Goal: Task Accomplishment & Management: Manage account settings

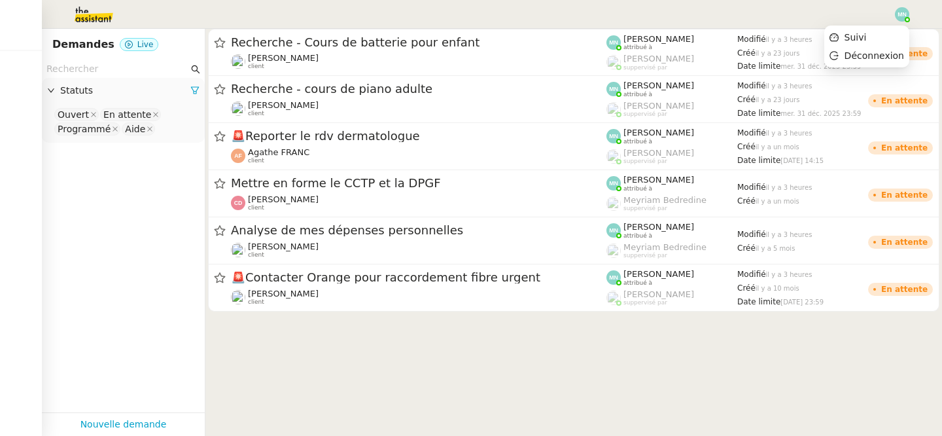
click at [904, 19] on img at bounding box center [902, 14] width 14 height 14
click at [879, 38] on li "Suivi" at bounding box center [866, 37] width 85 height 18
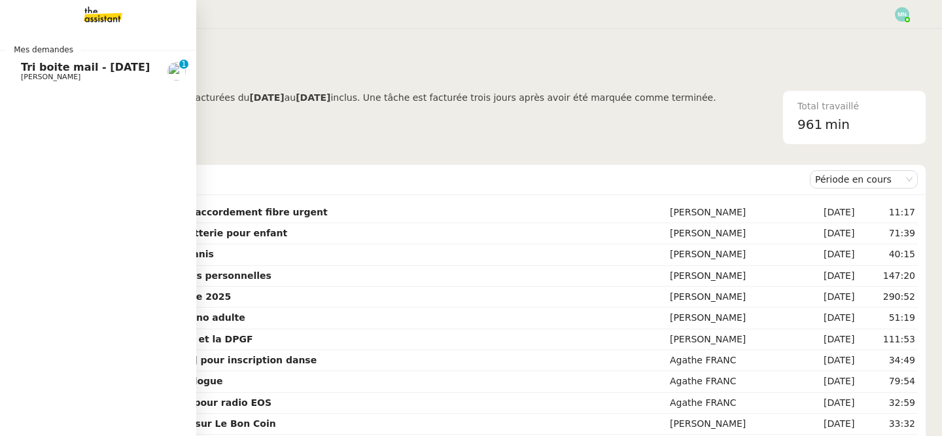
click at [48, 77] on span "[PERSON_NAME]" at bounding box center [51, 77] width 60 height 9
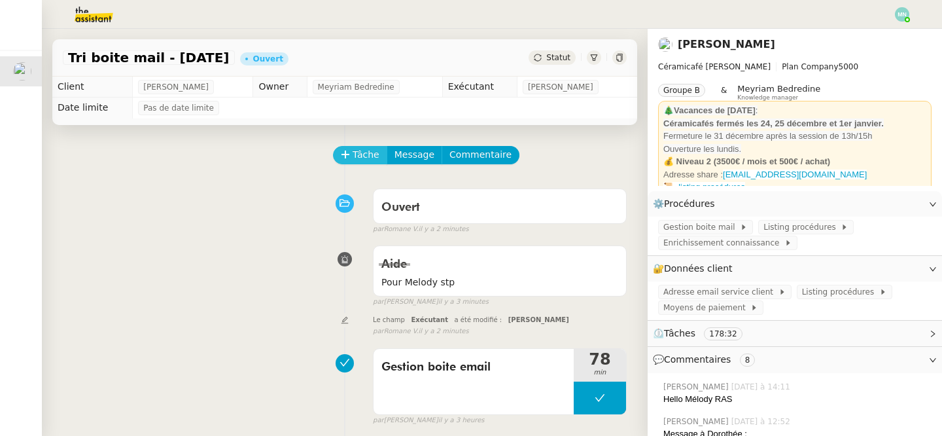
click at [356, 160] on span "Tâche" at bounding box center [366, 154] width 27 height 15
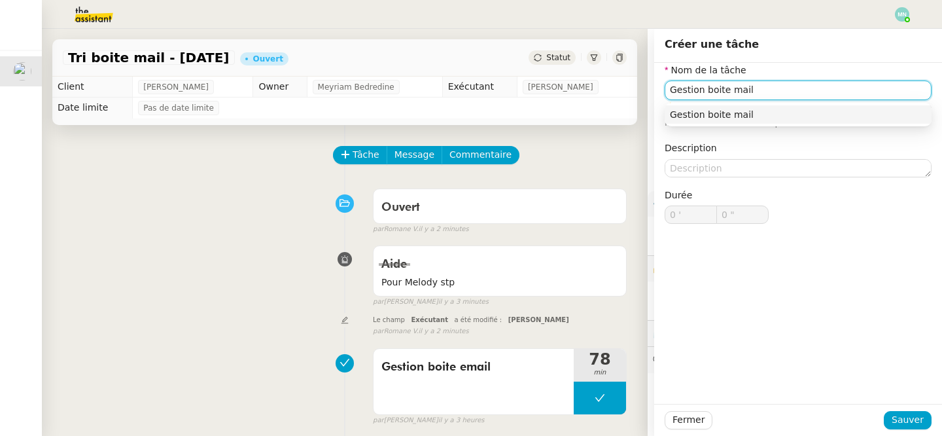
click at [736, 118] on div "Gestion boite mail" at bounding box center [798, 115] width 256 height 12
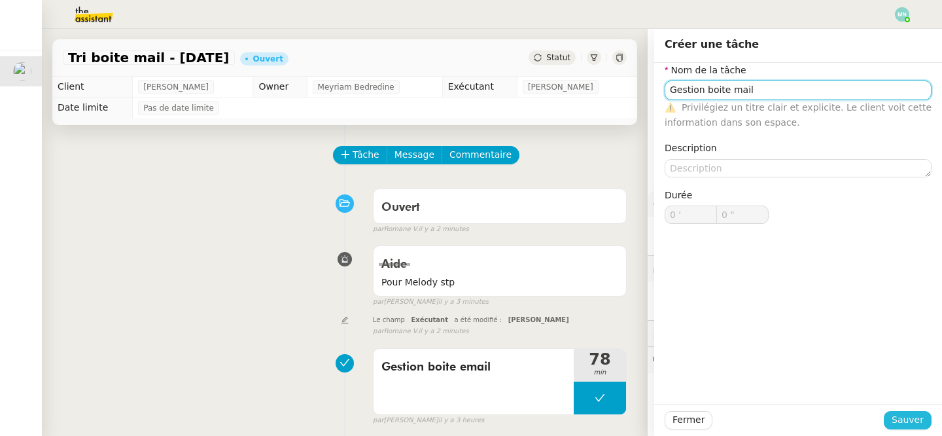
type input "Gestion boite mail"
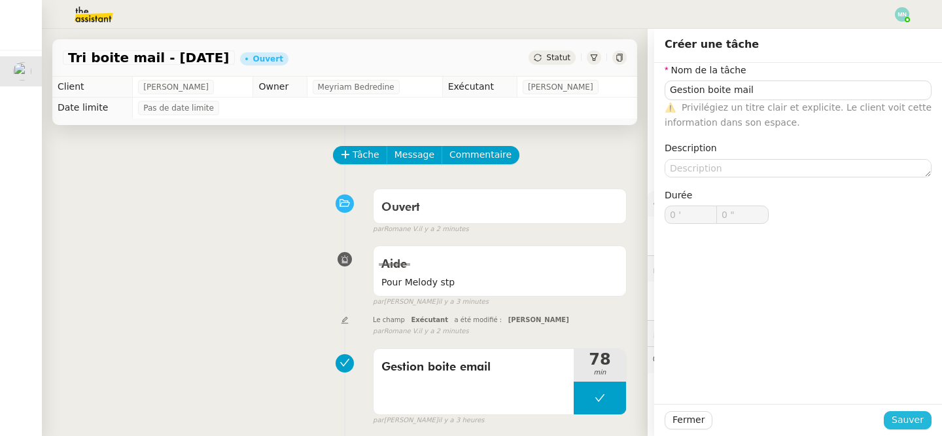
click at [913, 419] on span "Sauver" at bounding box center [908, 419] width 32 height 15
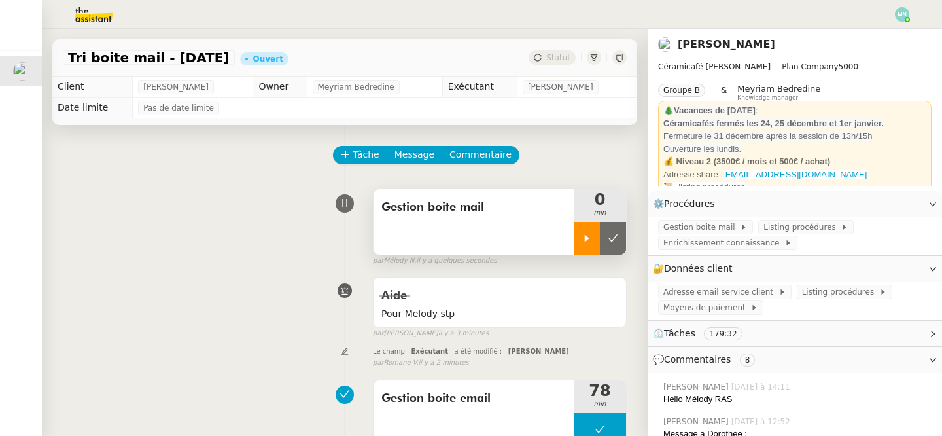
click at [590, 234] on icon at bounding box center [587, 238] width 10 height 10
click at [589, 234] on div at bounding box center [600, 238] width 52 height 33
click at [610, 238] on icon at bounding box center [614, 237] width 10 height 7
click at [590, 245] on button at bounding box center [600, 238] width 52 height 33
click at [590, 244] on div at bounding box center [587, 238] width 26 height 33
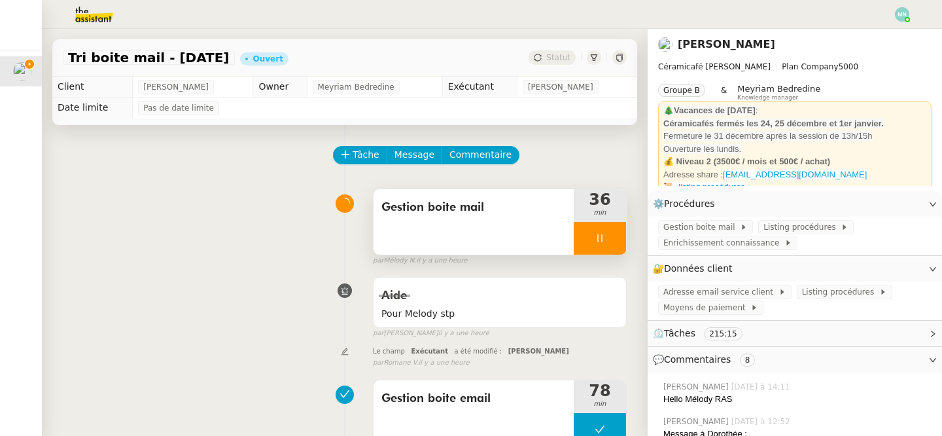
click at [601, 235] on icon at bounding box center [600, 238] width 10 height 10
click at [614, 238] on icon at bounding box center [614, 237] width 10 height 7
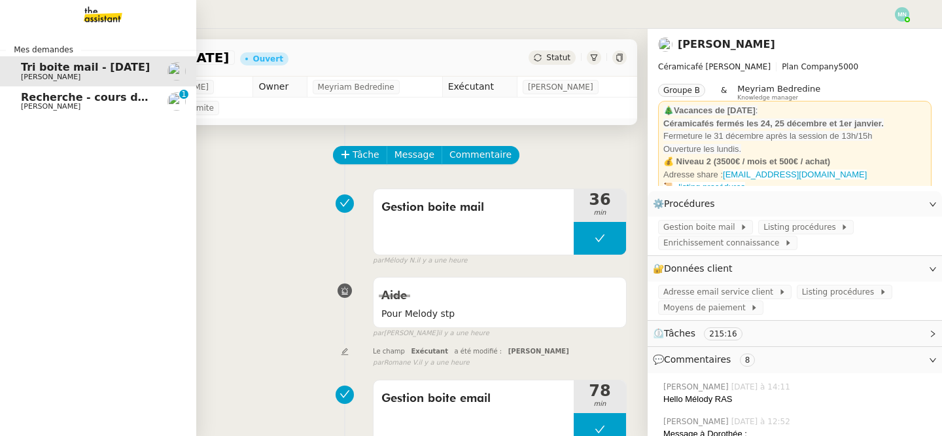
click at [22, 103] on span "[PERSON_NAME]" at bounding box center [51, 106] width 60 height 9
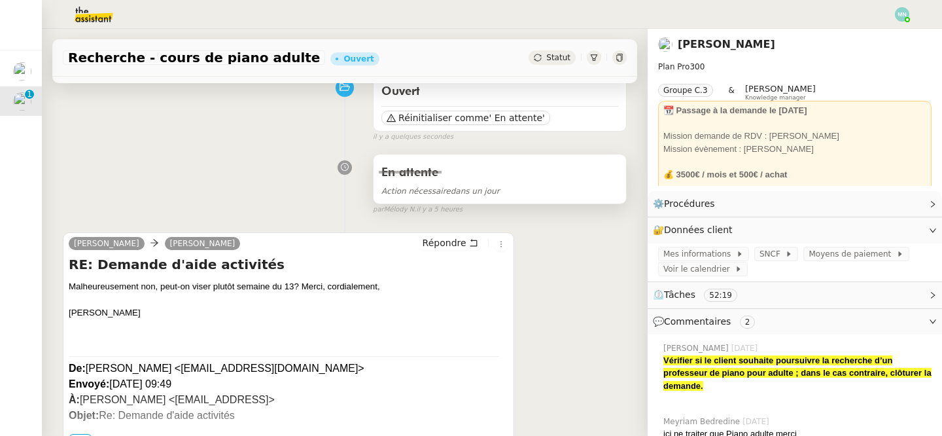
scroll to position [109, 0]
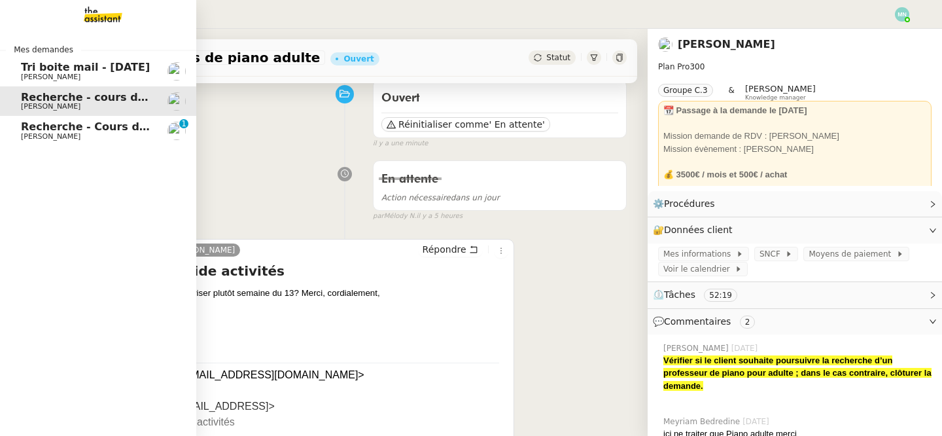
click at [54, 141] on link "Recherche - Cours de batterie pour enfant [PERSON_NAME]Diaye 0 1 2 3 4 5 6 7 8 9" at bounding box center [98, 131] width 196 height 30
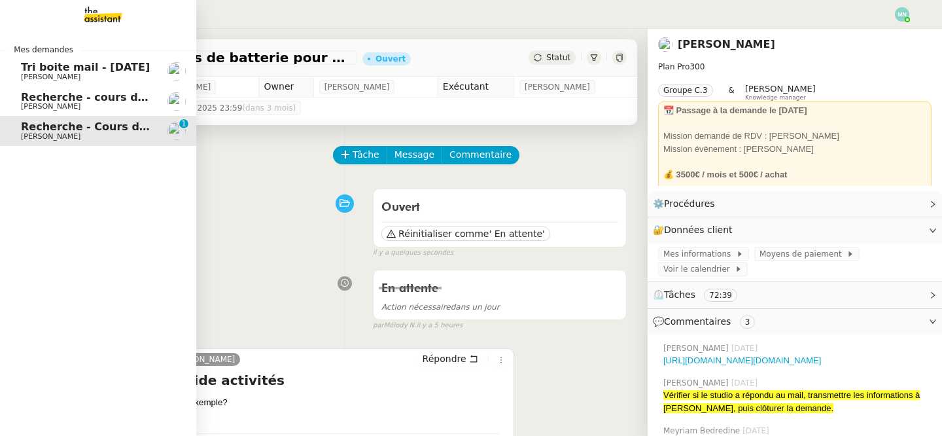
click at [24, 65] on span "Tri boite mail - [DATE]" at bounding box center [85, 67] width 129 height 12
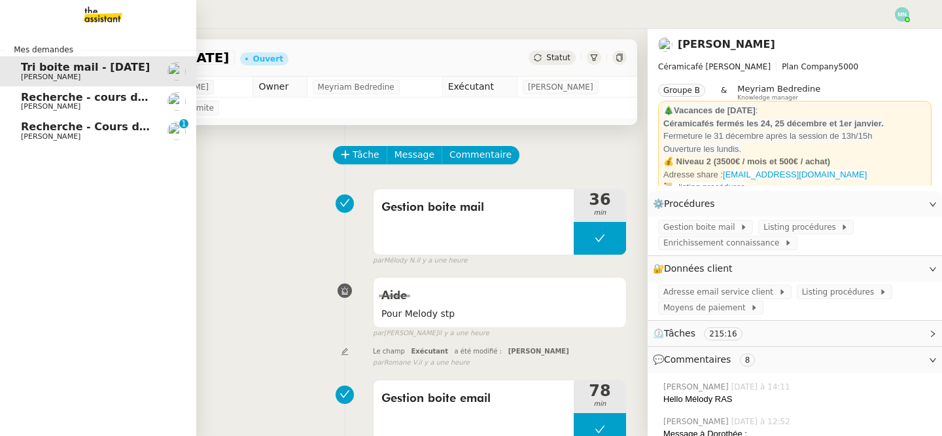
click at [67, 104] on span "[PERSON_NAME]" at bounding box center [51, 106] width 60 height 9
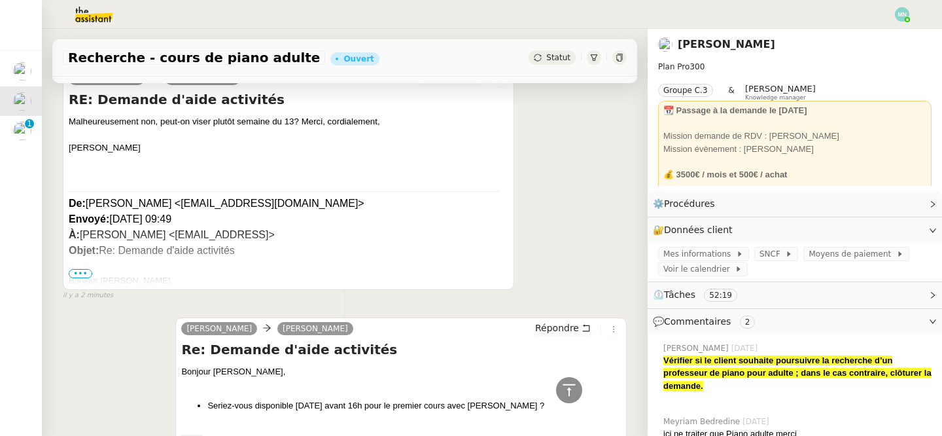
scroll to position [254, 0]
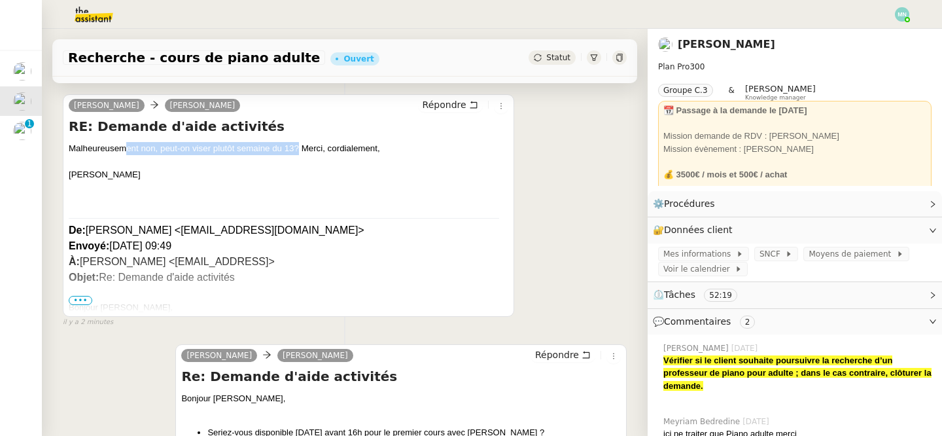
drag, startPoint x: 294, startPoint y: 147, endPoint x: 118, endPoint y: 154, distance: 175.5
drag, startPoint x: 118, startPoint y: 154, endPoint x: 71, endPoint y: 156, distance: 47.8
click at [70, 155] on div at bounding box center [289, 161] width 440 height 13
drag, startPoint x: 69, startPoint y: 149, endPoint x: 299, endPoint y: 148, distance: 229.7
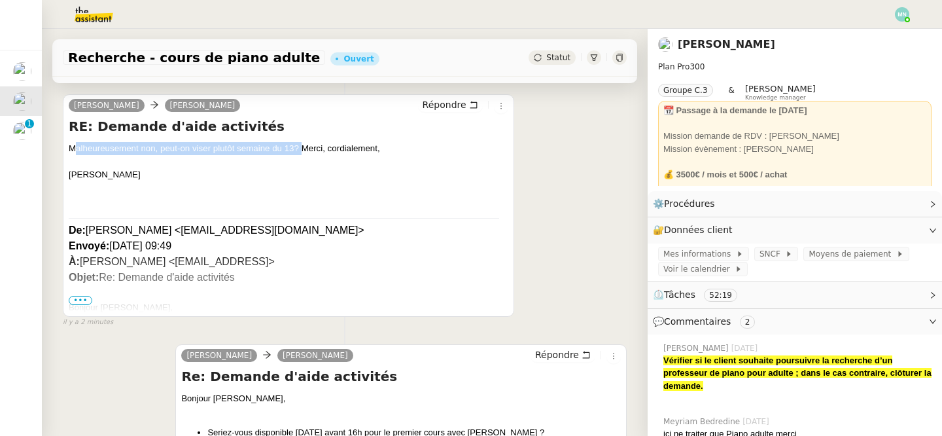
click at [298, 148] on div "Malheureusement non, peut-on viser plutôt semaine du 13? Merci, cordialement," at bounding box center [289, 148] width 440 height 13
copy div "Malheureusement non, peut-on viser plutôt semaine du 13?"
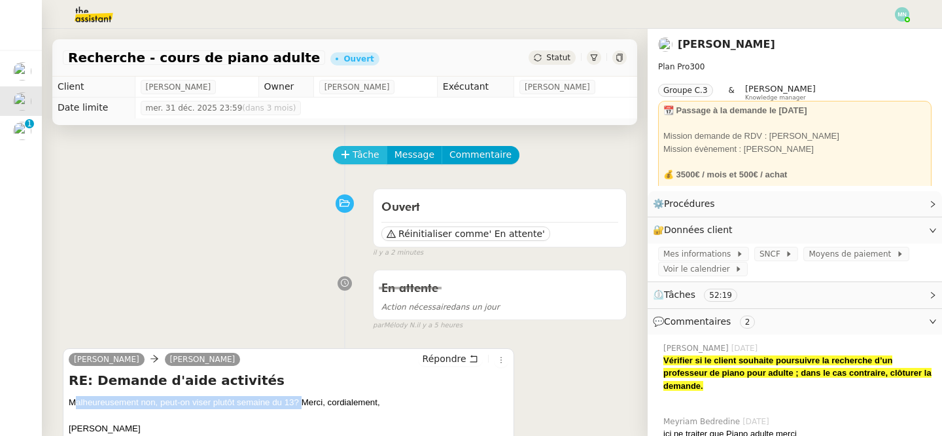
click at [356, 150] on span "Tâche" at bounding box center [366, 154] width 27 height 15
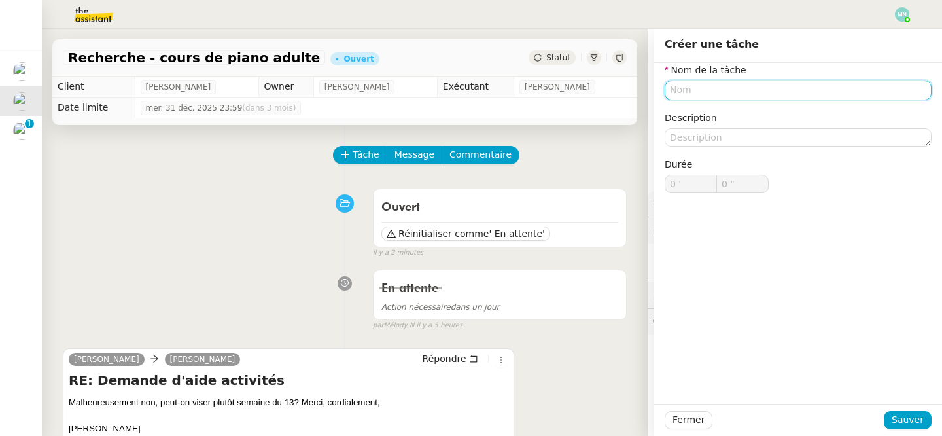
type input "R"
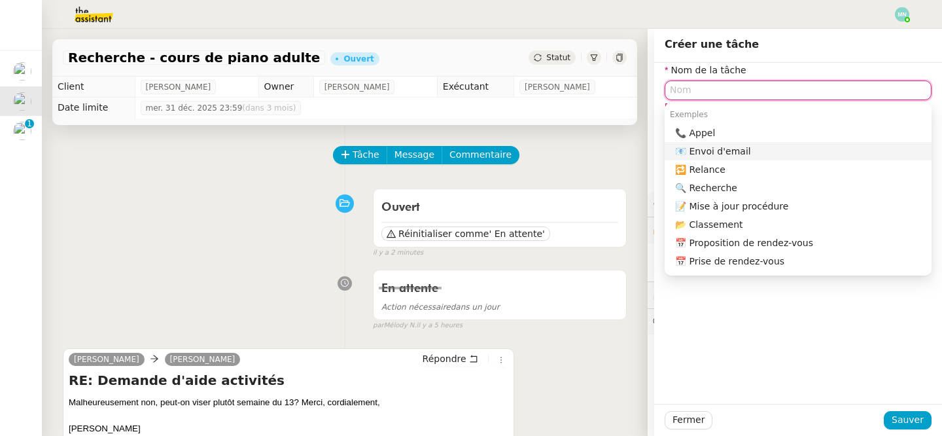
click at [766, 149] on div "📧 Envoi d'email" at bounding box center [800, 151] width 251 height 12
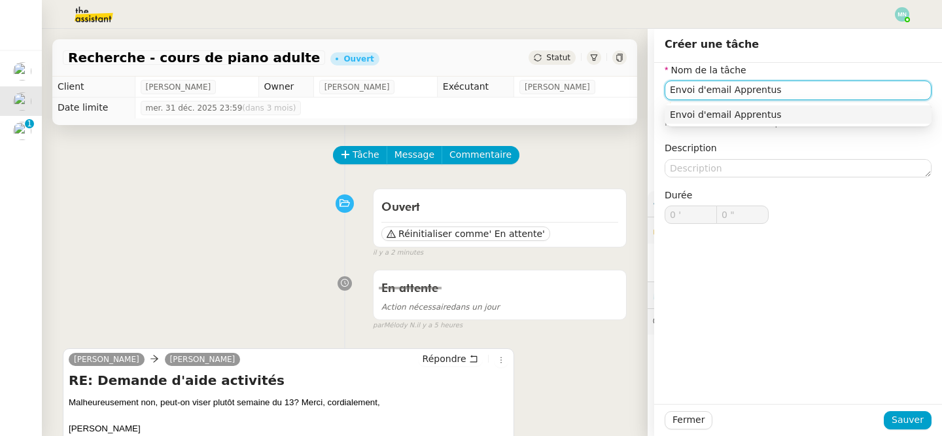
click at [841, 121] on nz-auto-option "Envoi d'email Apprentus" at bounding box center [798, 114] width 267 height 18
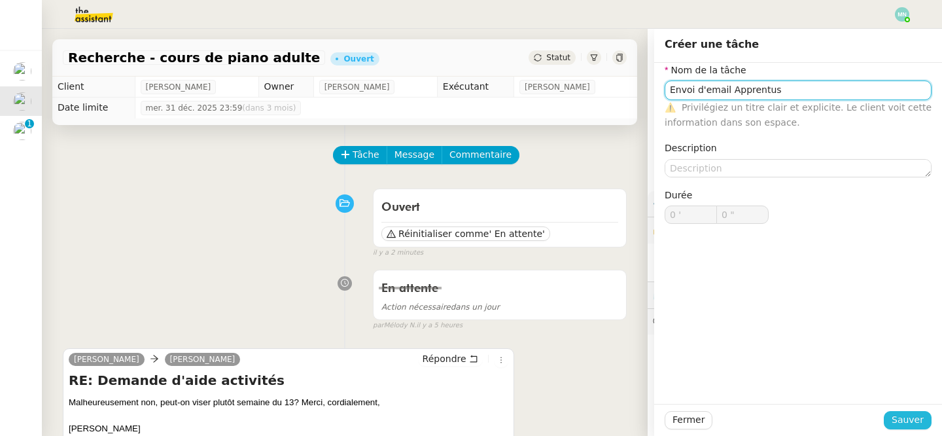
type input "Envoi d'email Apprentus"
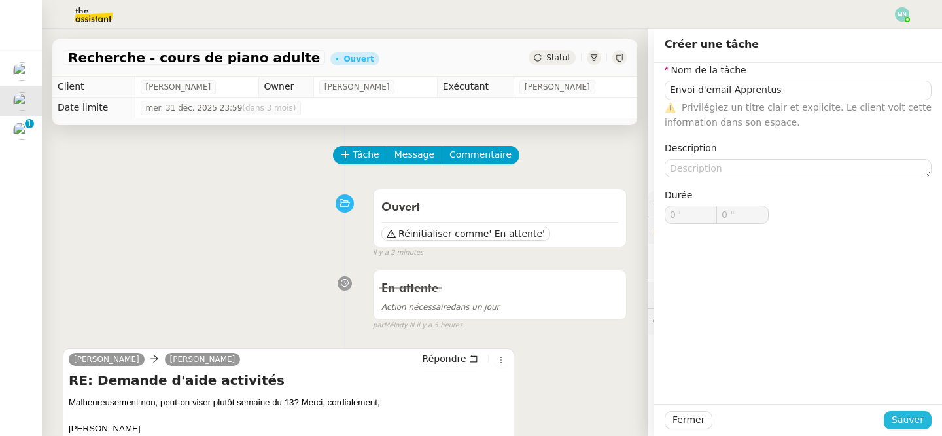
click at [917, 415] on span "Sauver" at bounding box center [908, 419] width 32 height 15
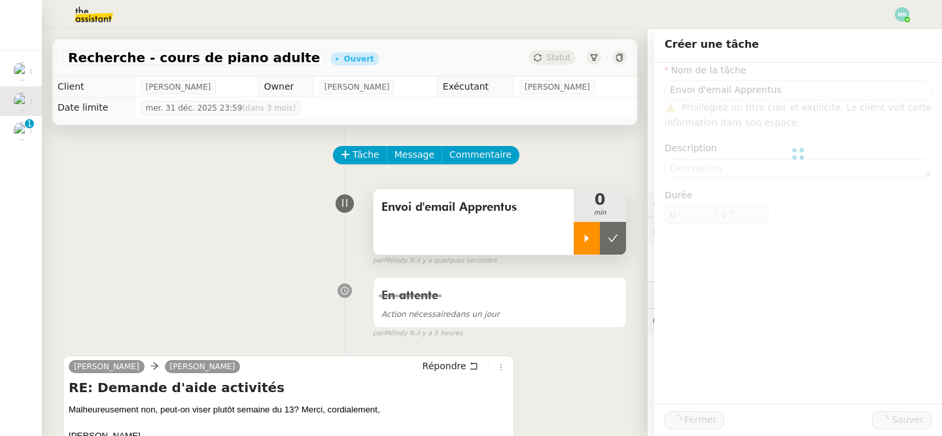
click at [593, 242] on div at bounding box center [587, 238] width 26 height 33
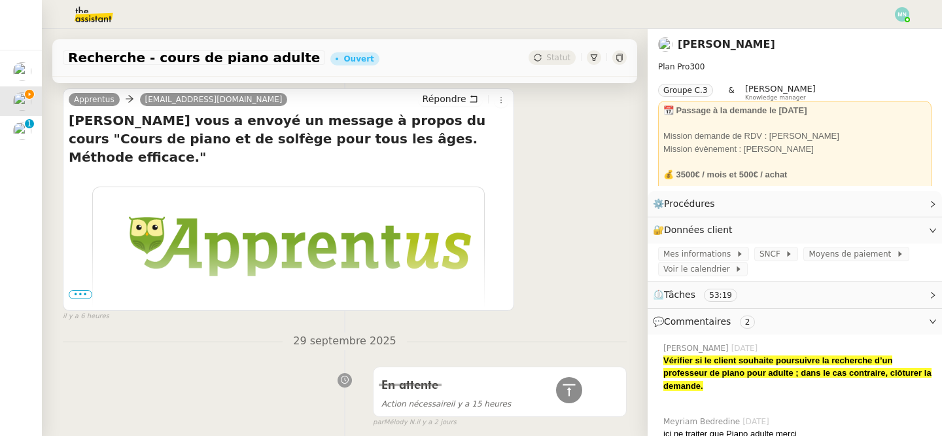
scroll to position [896, 0]
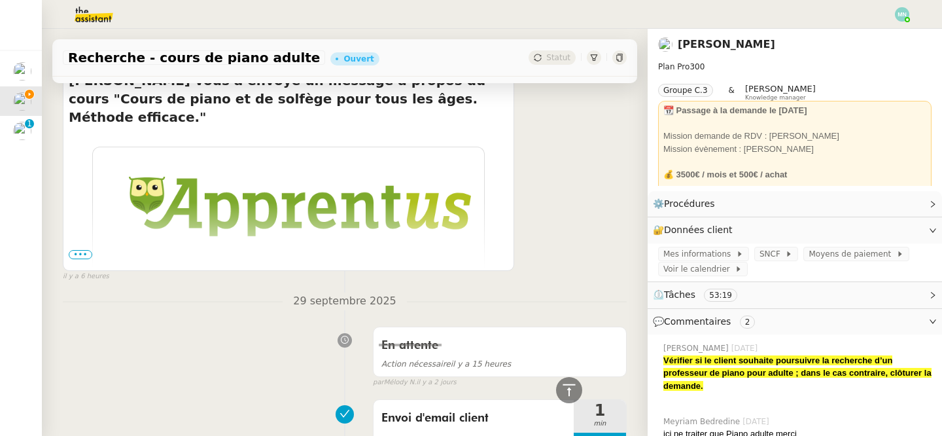
click at [80, 255] on span "•••" at bounding box center [81, 254] width 24 height 9
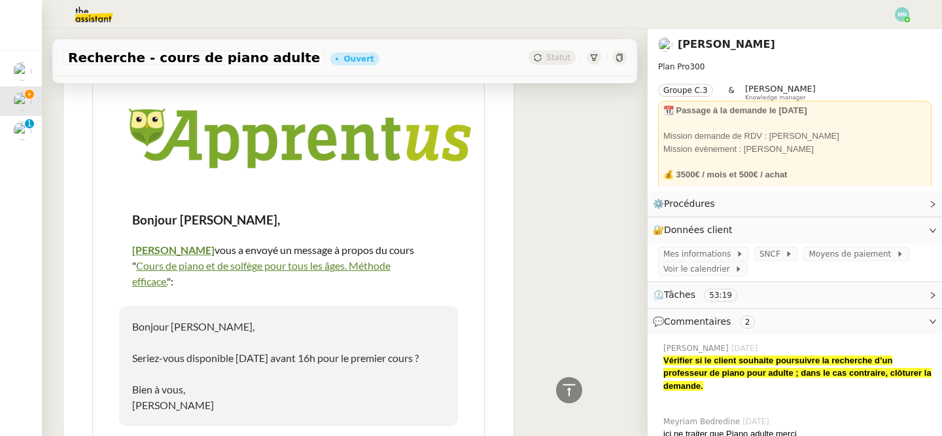
scroll to position [965, 0]
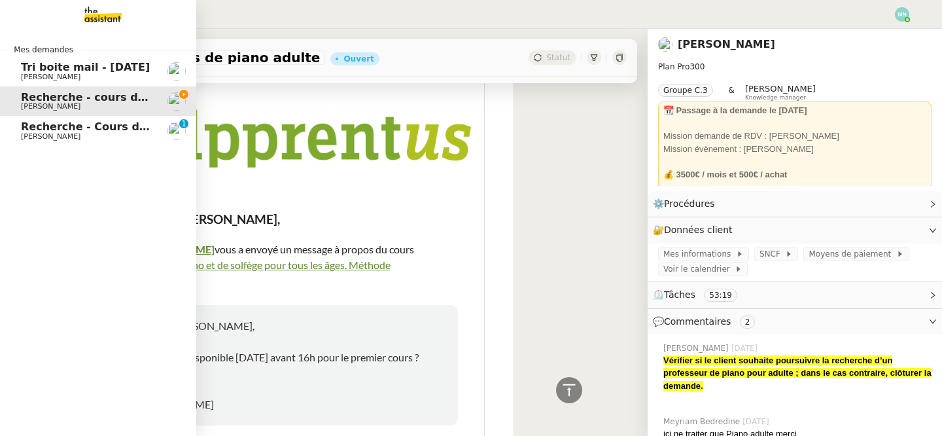
click at [47, 133] on span "[PERSON_NAME]" at bounding box center [51, 136] width 60 height 9
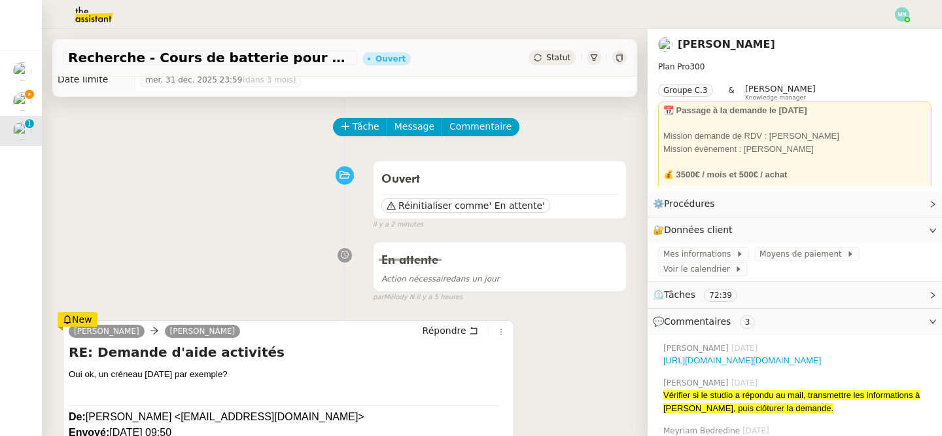
scroll to position [43, 0]
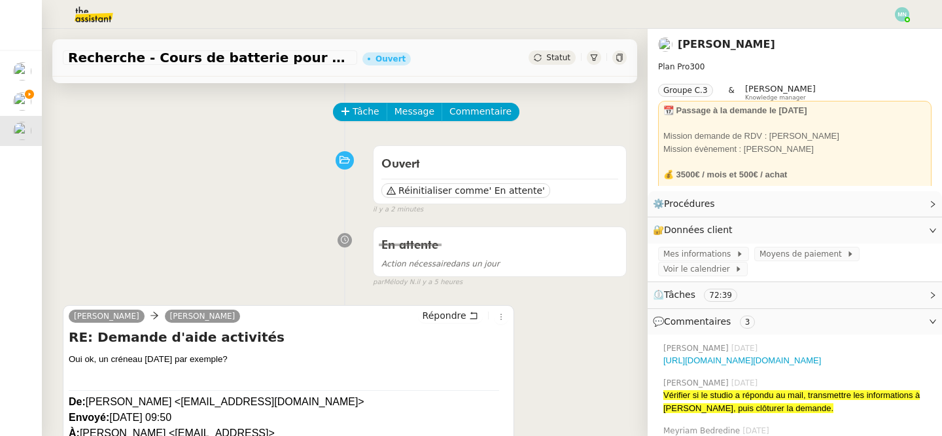
drag, startPoint x: 268, startPoint y: 360, endPoint x: 96, endPoint y: 357, distance: 171.5
click at [96, 357] on div "Oui ok, un créneau [DATE] par exemple?" at bounding box center [289, 359] width 440 height 13
copy div "un créneau [DATE] par exemple?"
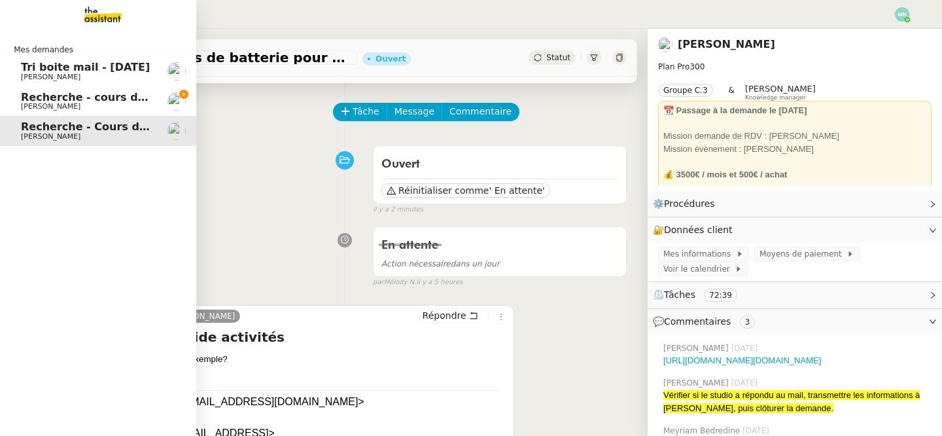
click at [19, 97] on link "Recherche - cours de piano adulte [PERSON_NAME]" at bounding box center [98, 101] width 196 height 30
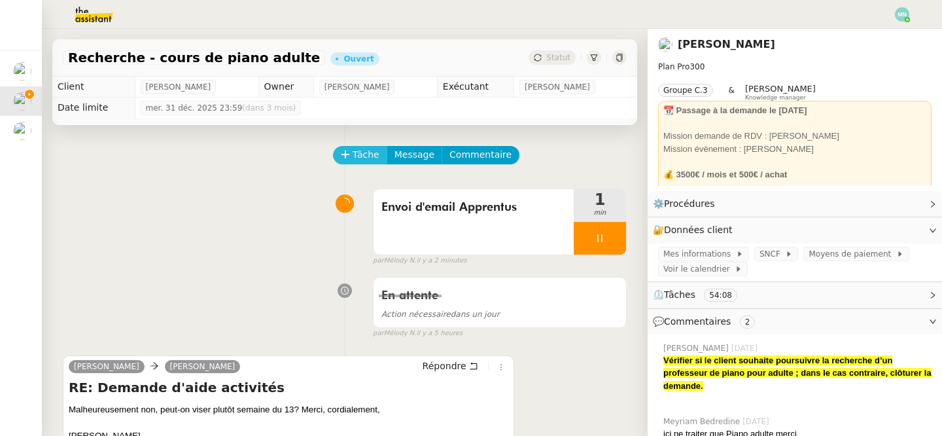
click at [357, 150] on span "Tâche" at bounding box center [366, 154] width 27 height 15
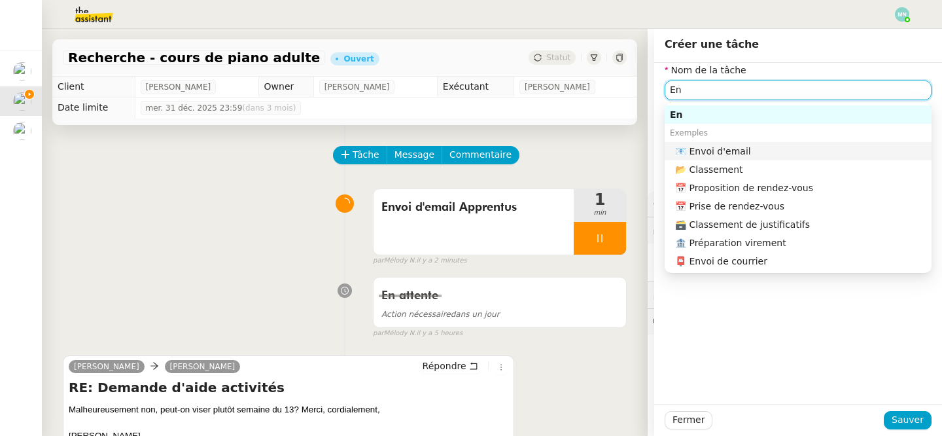
click at [751, 149] on div "📧 Envoi d'email" at bounding box center [800, 151] width 251 height 12
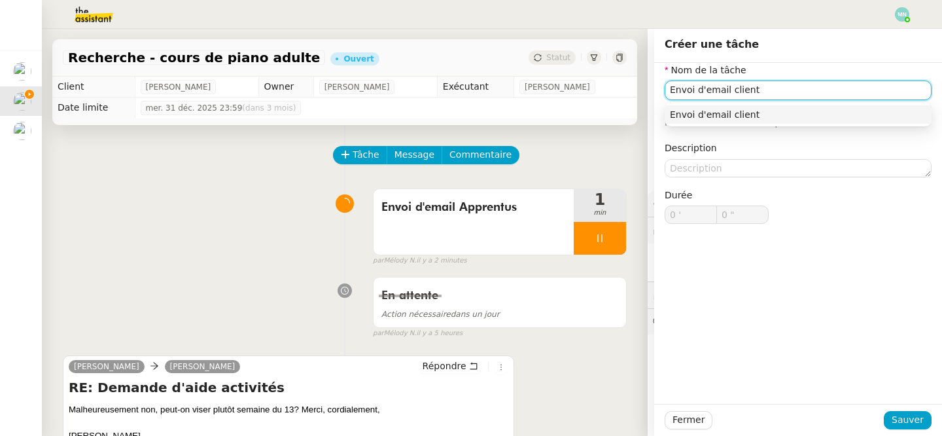
click at [768, 115] on div "Envoi d'email client" at bounding box center [798, 115] width 256 height 12
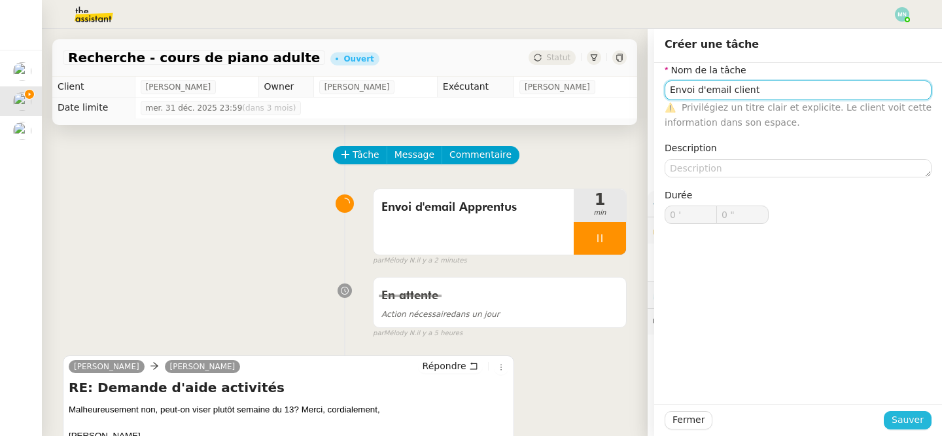
type input "Envoi d'email client"
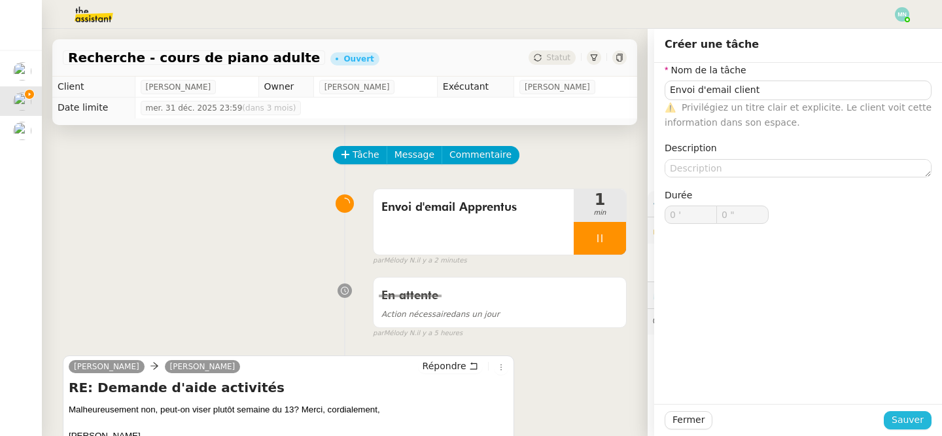
click at [910, 419] on span "Sauver" at bounding box center [908, 419] width 32 height 15
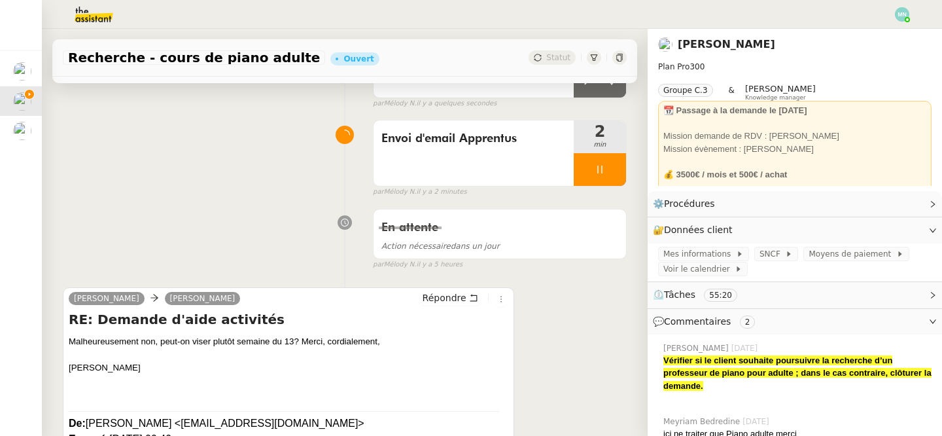
scroll to position [133, 0]
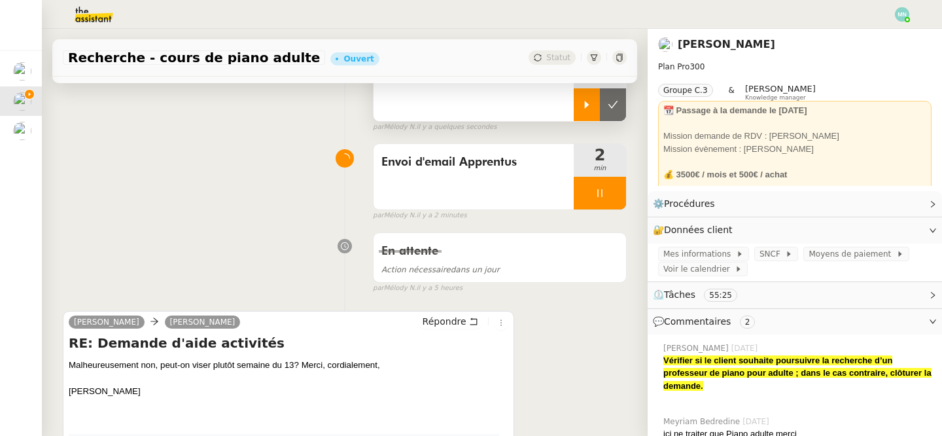
click at [591, 106] on icon at bounding box center [587, 104] width 10 height 10
click at [592, 190] on div at bounding box center [600, 193] width 52 height 33
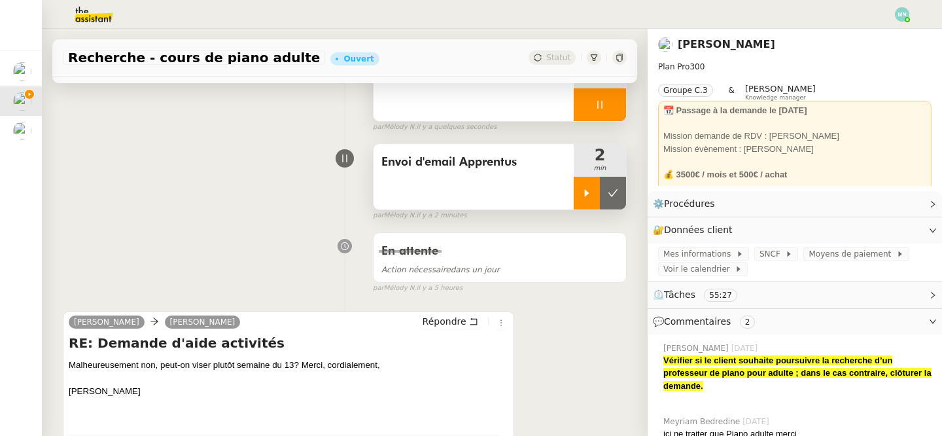
click at [592, 192] on icon at bounding box center [587, 193] width 10 height 10
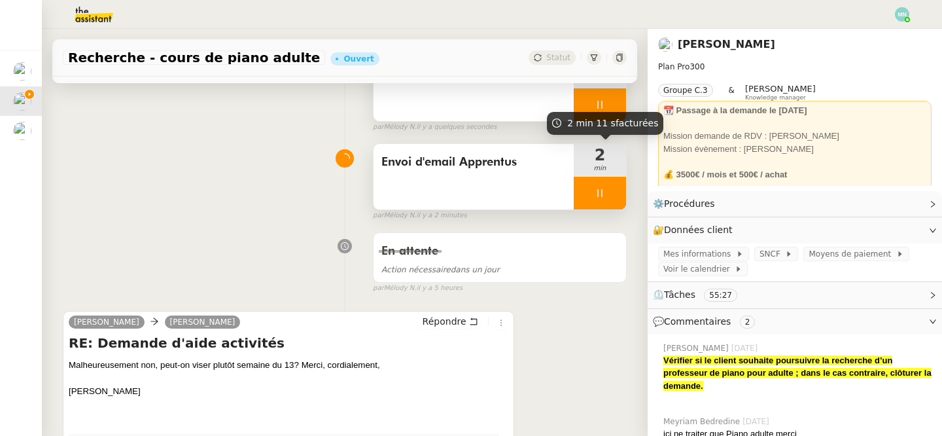
click at [592, 181] on div at bounding box center [600, 193] width 52 height 33
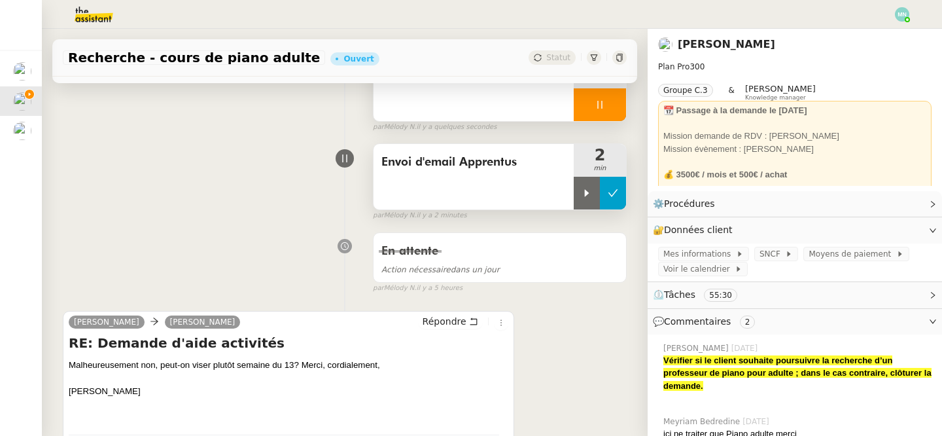
click at [621, 192] on button at bounding box center [613, 193] width 26 height 33
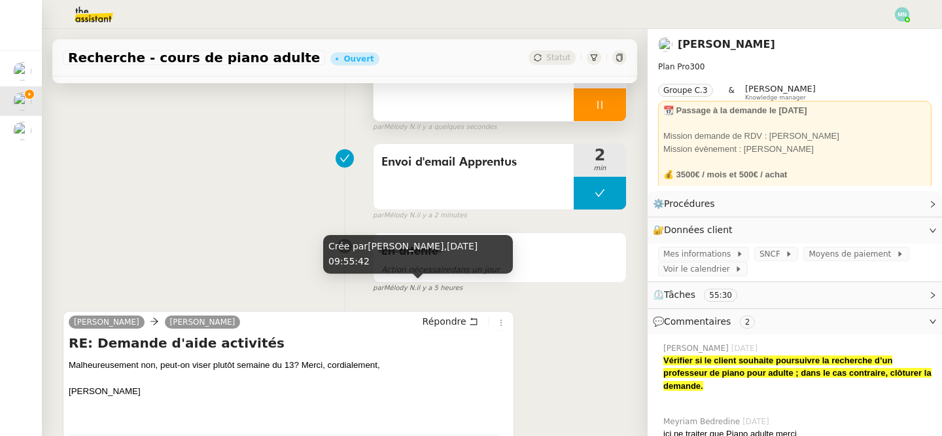
scroll to position [158, 0]
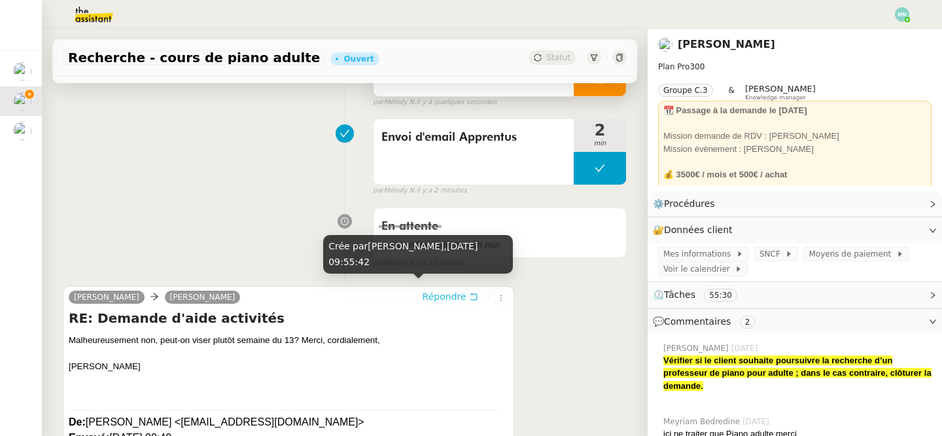
click at [436, 295] on span "Répondre" at bounding box center [445, 296] width 44 height 13
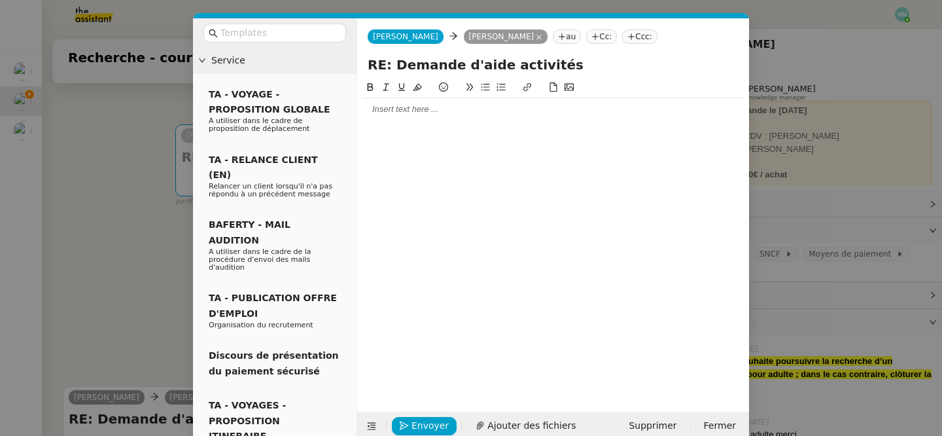
click at [400, 115] on div at bounding box center [552, 109] width 381 height 12
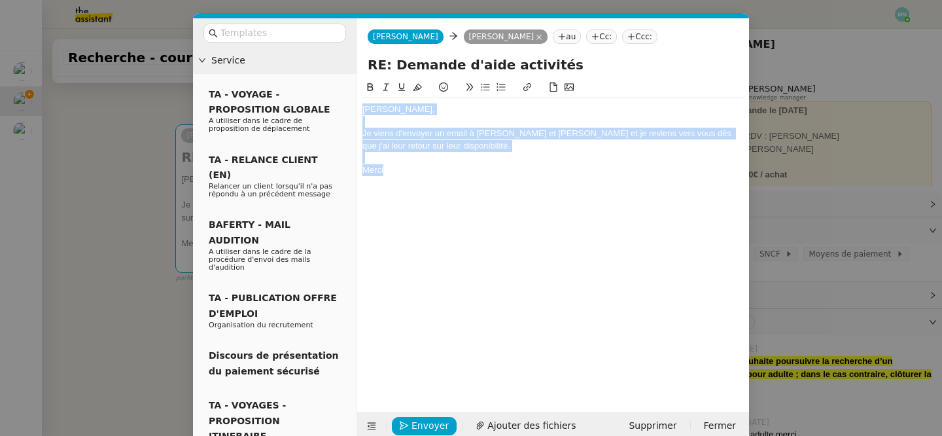
drag, startPoint x: 401, startPoint y: 172, endPoint x: 361, endPoint y: 88, distance: 93.4
click at [361, 88] on nz-spin "[PERSON_NAME], Je viens d'envoyer un email à [PERSON_NAME] et [PERSON_NAME] et …" at bounding box center [553, 238] width 392 height 317
copy div "[PERSON_NAME], Je viens d'envoyer un email à [PERSON_NAME] et [PERSON_NAME] et …"
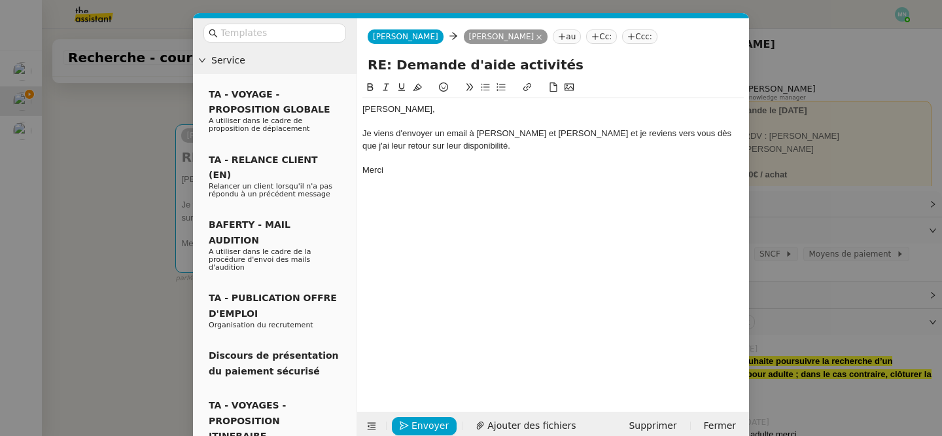
click at [426, 161] on div at bounding box center [552, 158] width 381 height 12
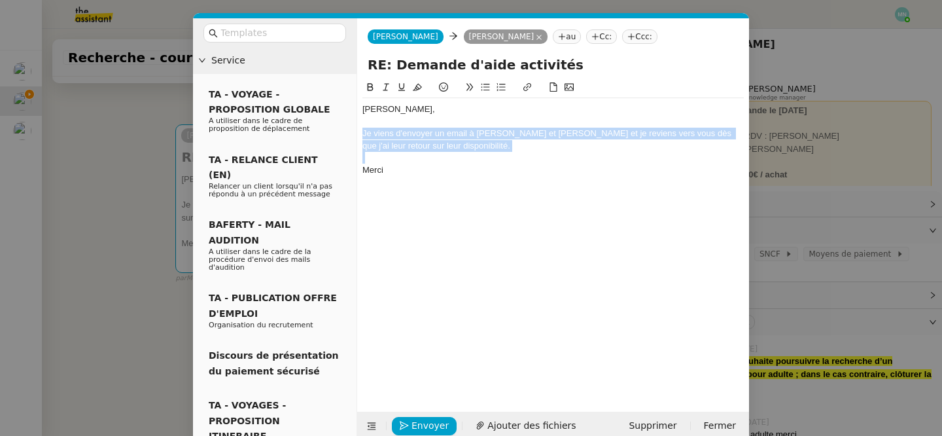
drag, startPoint x: 423, startPoint y: 152, endPoint x: 349, endPoint y: 130, distance: 77.0
click at [349, 130] on nz-layout "Service TA - VOYAGE - PROPOSITION GLOBALE A utiliser dans le cadre de propositi…" at bounding box center [471, 229] width 556 height 422
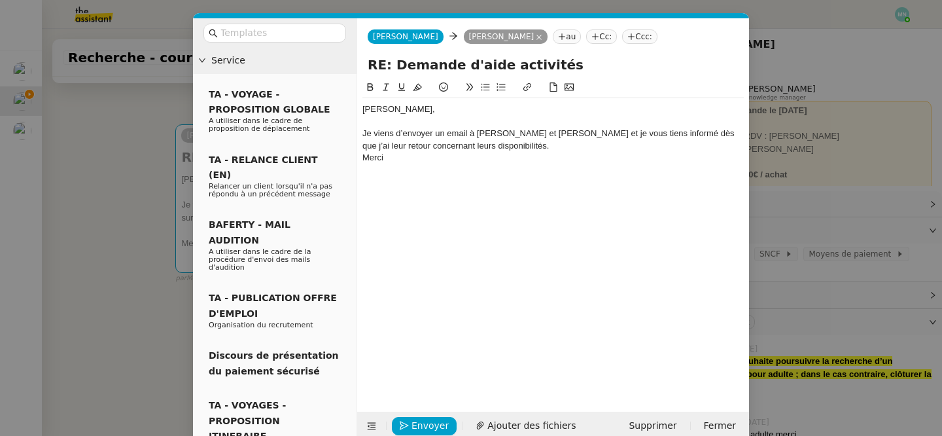
scroll to position [0, 0]
click at [412, 424] on span "Envoyer" at bounding box center [430, 425] width 37 height 15
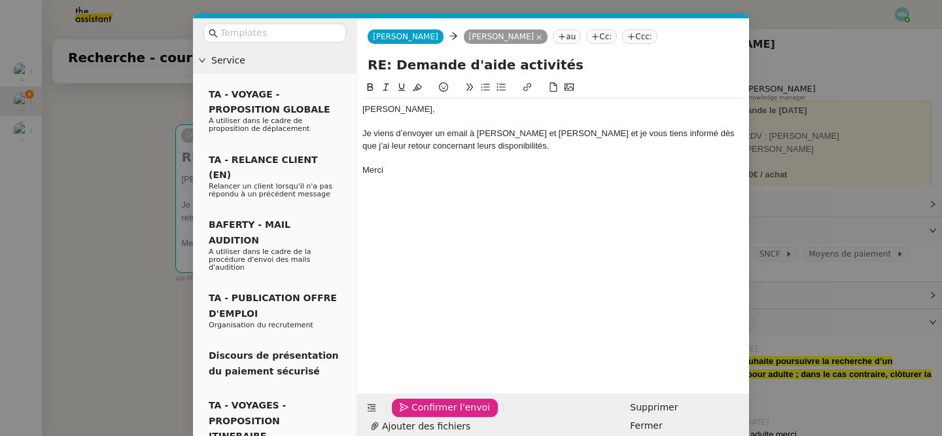
click at [412, 415] on span "Confirmer l'envoi" at bounding box center [451, 407] width 79 height 15
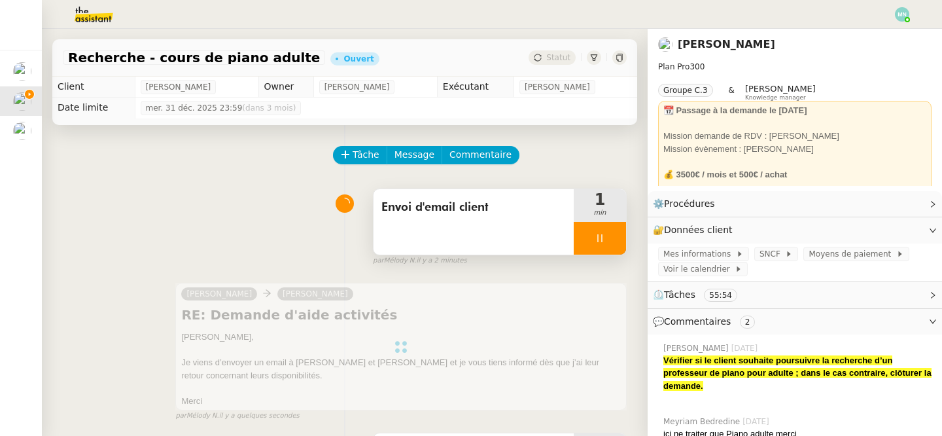
click at [585, 230] on div at bounding box center [600, 238] width 52 height 33
click at [582, 241] on icon at bounding box center [587, 238] width 10 height 10
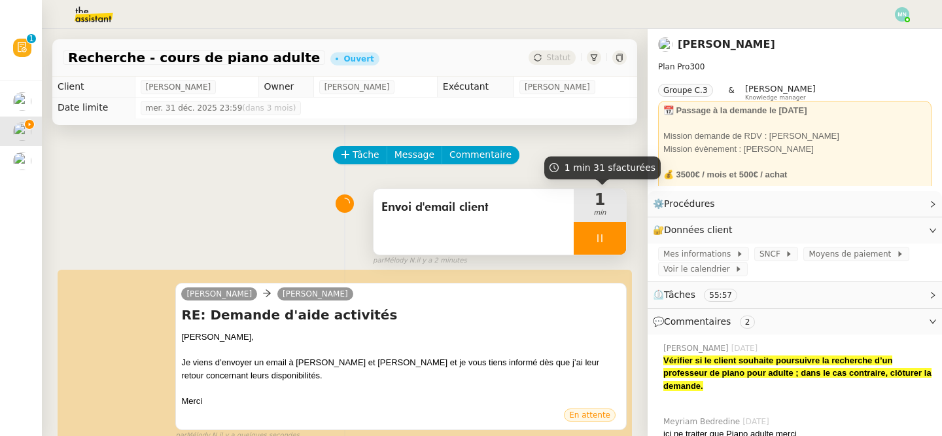
click at [591, 250] on div at bounding box center [600, 238] width 52 height 33
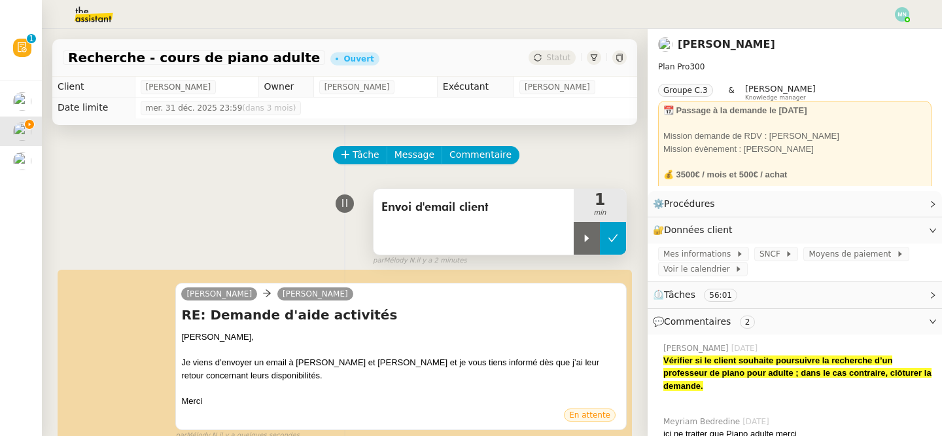
click at [620, 243] on button at bounding box center [613, 238] width 26 height 33
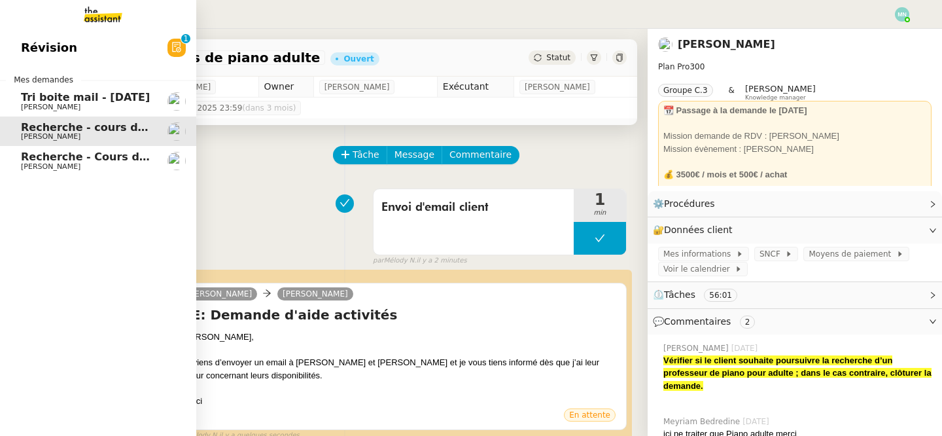
click at [40, 164] on span "[PERSON_NAME]" at bounding box center [51, 166] width 60 height 9
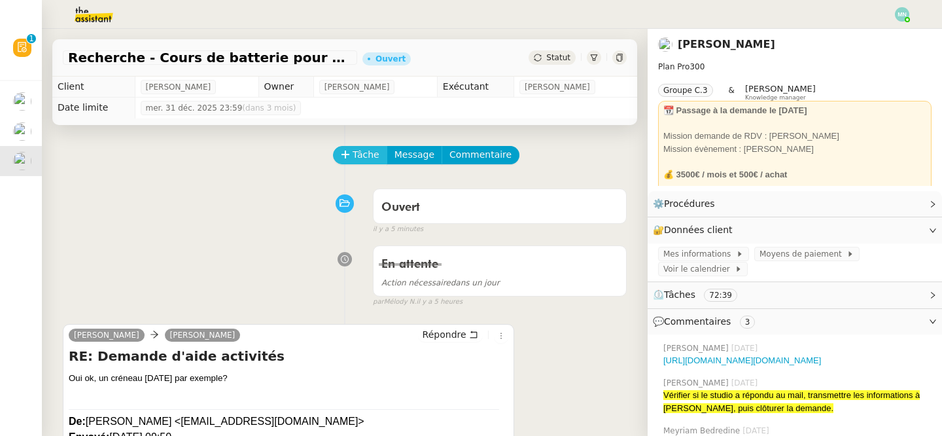
click at [370, 150] on span "Tâche" at bounding box center [366, 154] width 27 height 15
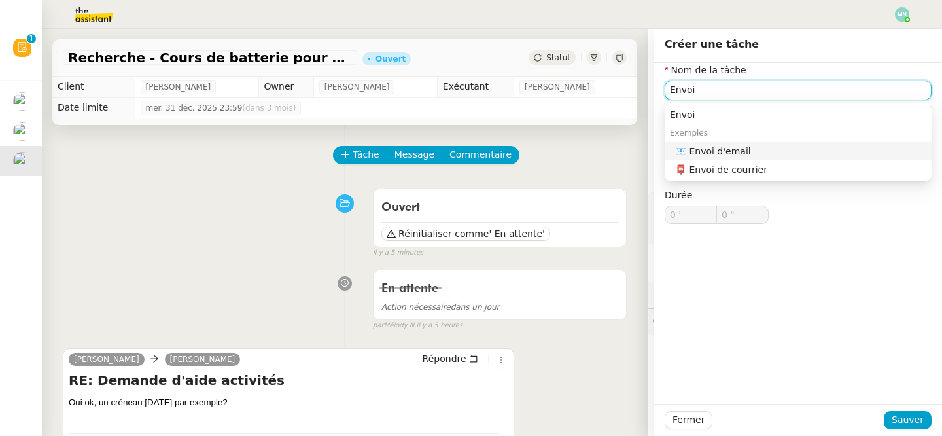
click at [749, 152] on div "📧 Envoi d'email" at bounding box center [800, 151] width 251 height 12
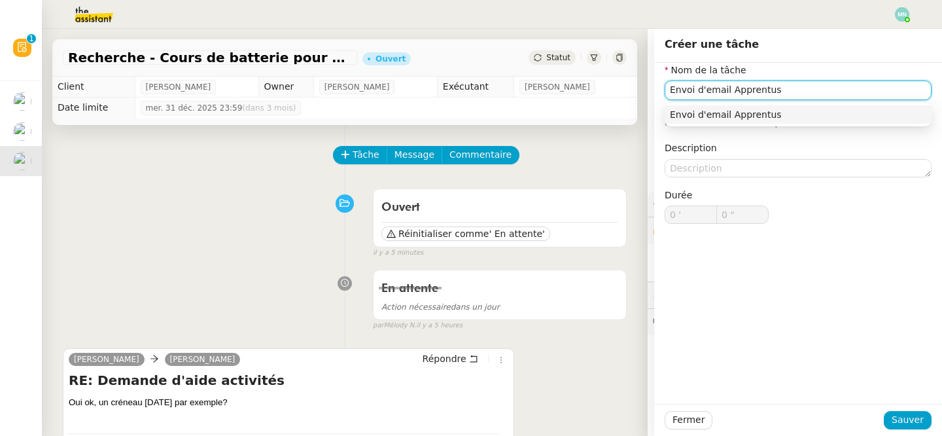
type input "Envoi d'email Apprentus"
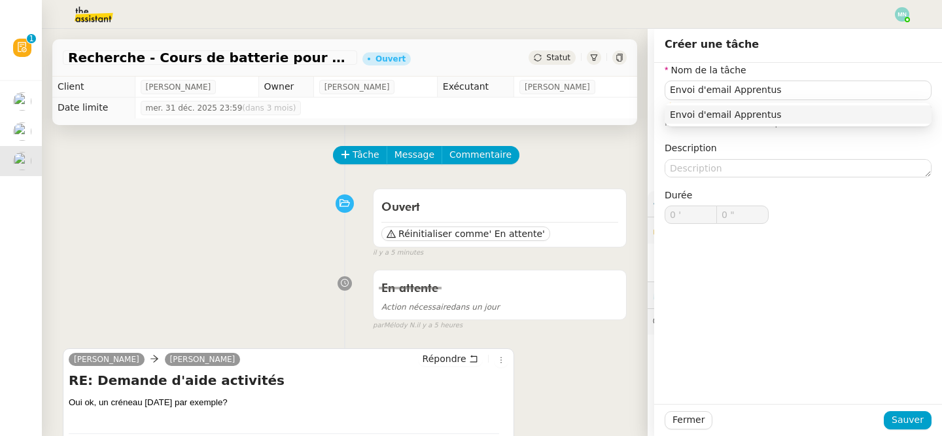
click at [841, 104] on div "Envoi d'email Apprentus" at bounding box center [798, 115] width 267 height 24
click at [908, 421] on span "Sauver" at bounding box center [908, 419] width 32 height 15
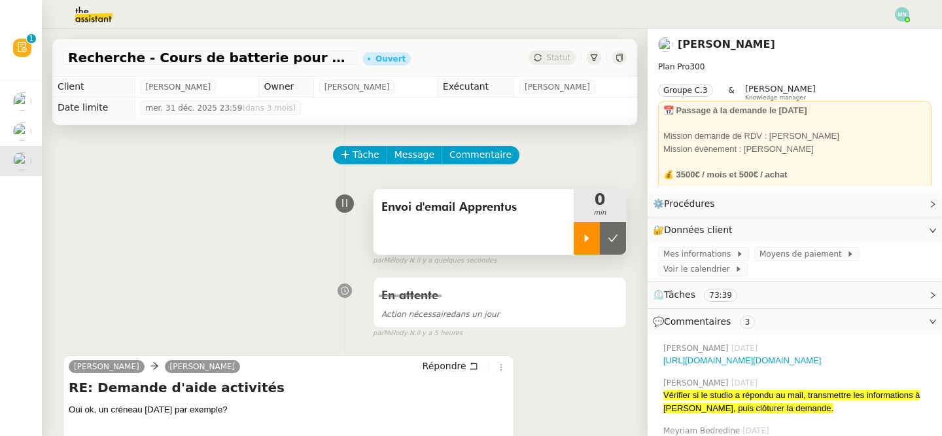
click at [590, 233] on icon at bounding box center [587, 238] width 10 height 10
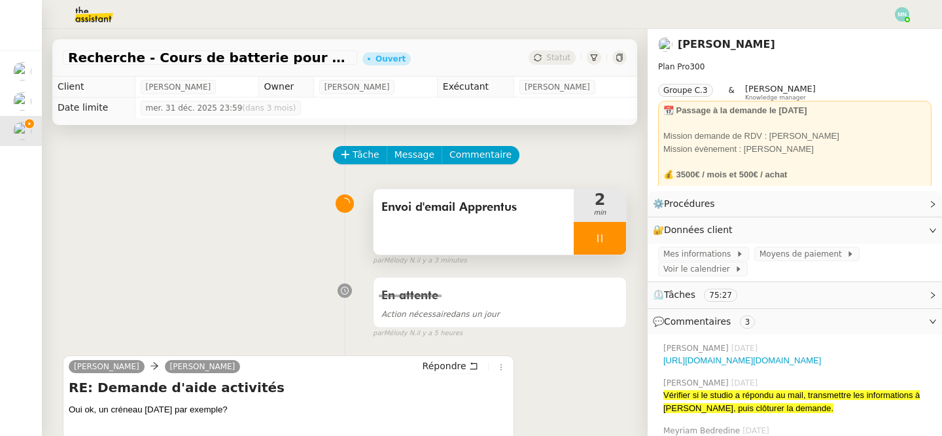
click at [588, 229] on div at bounding box center [600, 238] width 52 height 33
click at [617, 241] on icon at bounding box center [613, 238] width 10 height 10
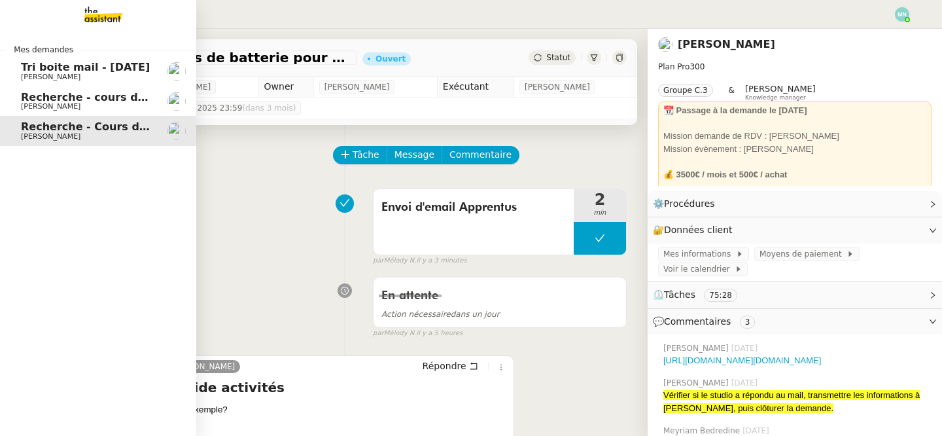
click at [99, 96] on span "Recherche - cours de piano adulte" at bounding box center [122, 97] width 202 height 12
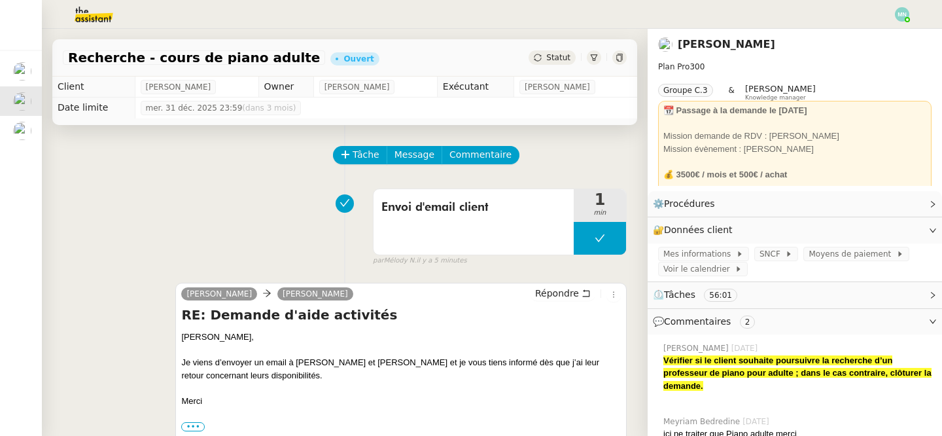
click at [559, 56] on span "Statut" at bounding box center [558, 57] width 24 height 9
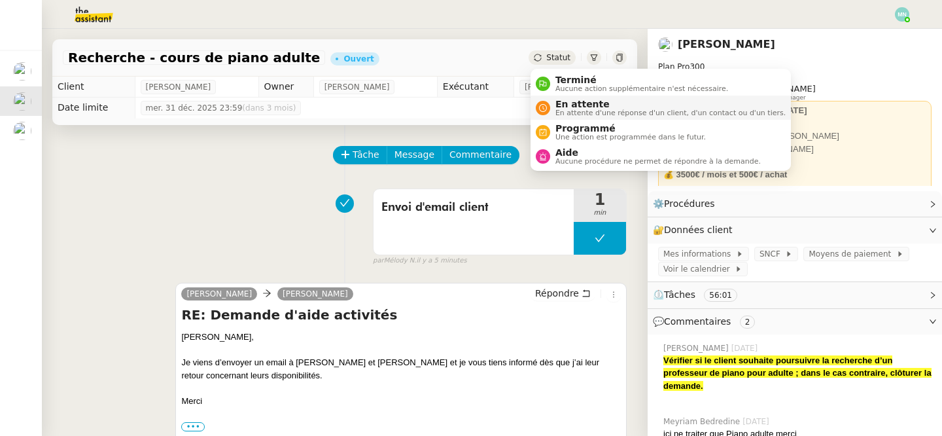
click at [580, 112] on span "En attente d'une réponse d'un client, d'un contact ou d'un tiers." at bounding box center [671, 112] width 230 height 7
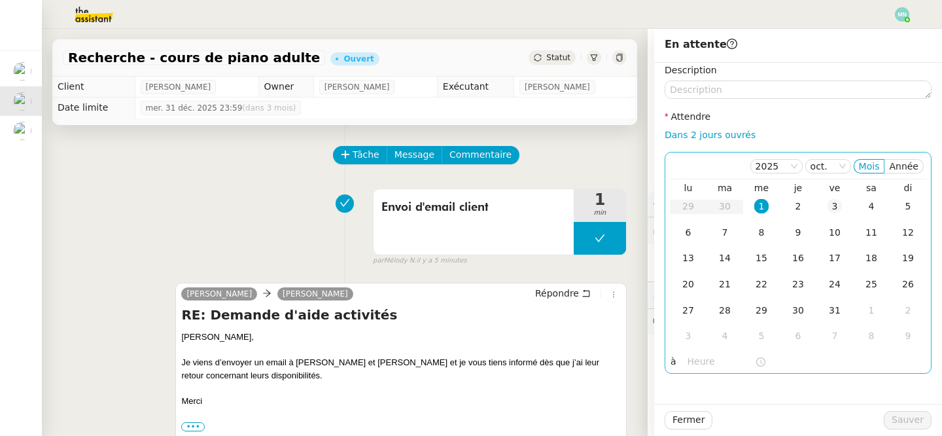
click at [831, 211] on div "3" at bounding box center [835, 206] width 14 height 14
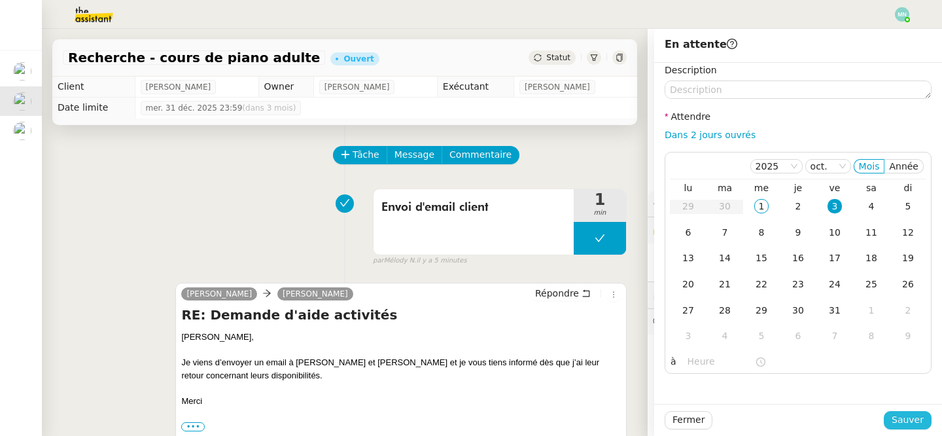
click at [915, 417] on span "Sauver" at bounding box center [908, 419] width 32 height 15
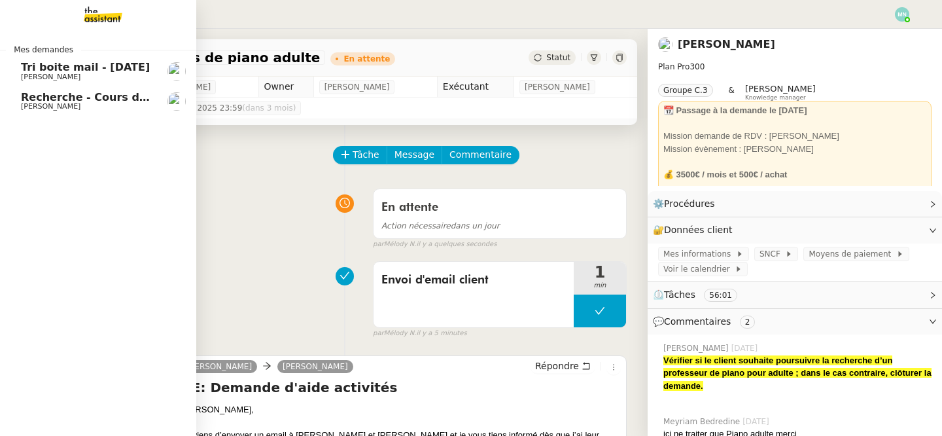
click at [37, 107] on span "[PERSON_NAME]" at bounding box center [51, 106] width 60 height 9
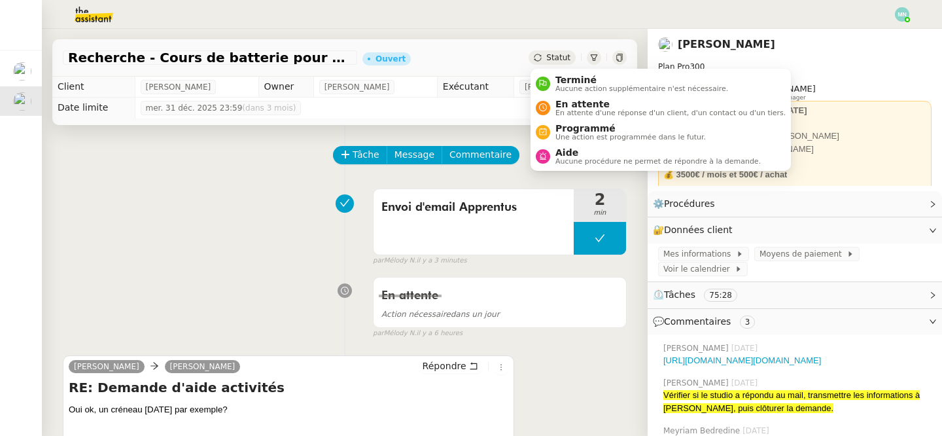
click at [557, 56] on span "Statut" at bounding box center [558, 57] width 24 height 9
click at [593, 101] on span "En attente" at bounding box center [671, 104] width 230 height 10
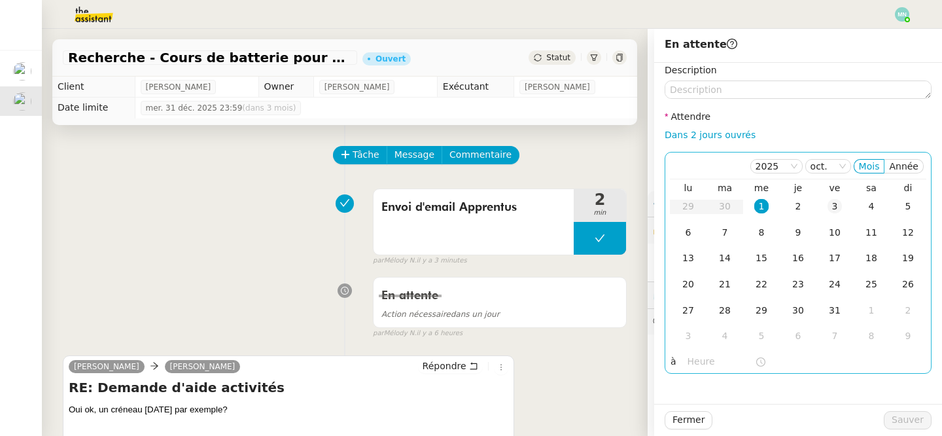
click at [826, 202] on td "3" at bounding box center [835, 207] width 37 height 26
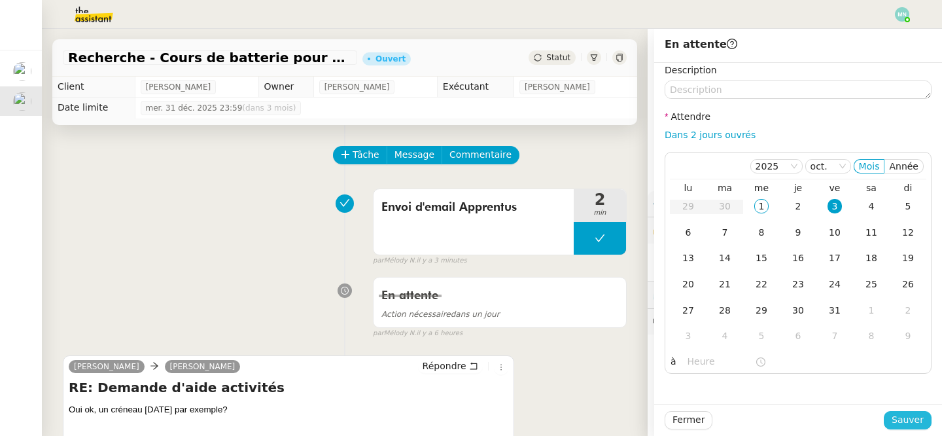
click at [911, 417] on span "Sauver" at bounding box center [908, 419] width 32 height 15
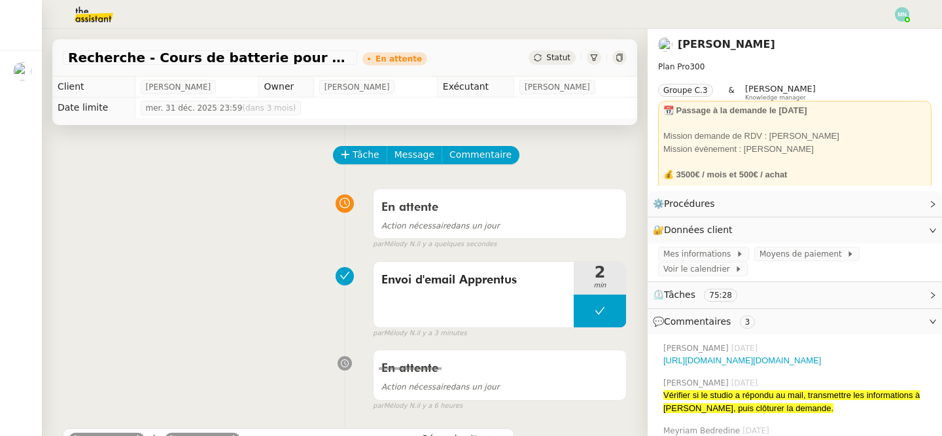
click at [903, 17] on img at bounding box center [902, 14] width 14 height 14
click at [890, 33] on li "Suivi" at bounding box center [866, 37] width 85 height 18
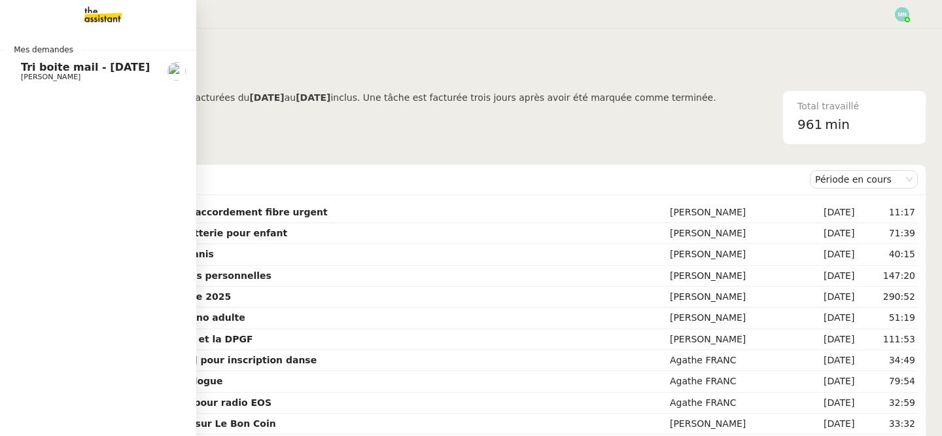
click at [34, 73] on span "[PERSON_NAME]" at bounding box center [51, 77] width 60 height 9
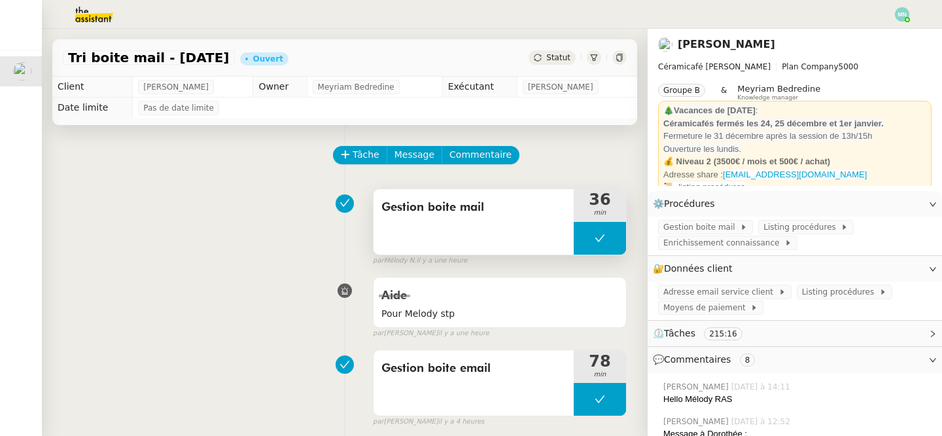
click at [590, 230] on button at bounding box center [600, 238] width 52 height 33
click at [588, 234] on icon at bounding box center [587, 238] width 10 height 10
click at [747, 292] on span "Adresse email service client" at bounding box center [720, 291] width 115 height 13
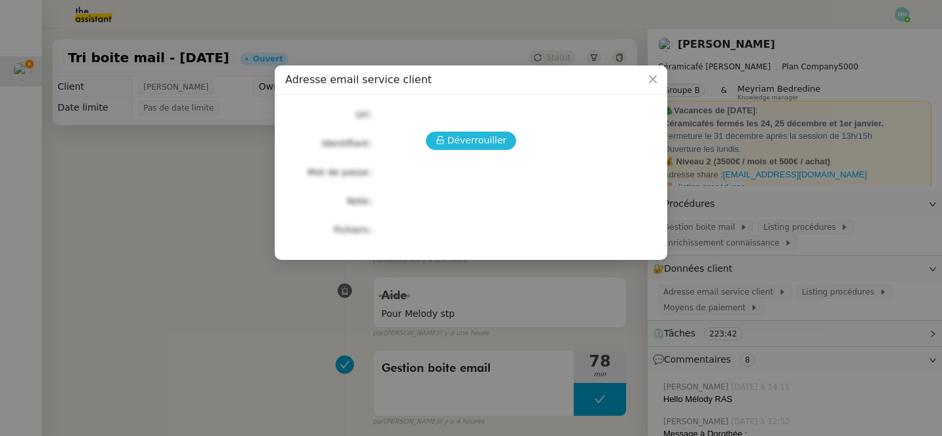
click at [485, 138] on span "Déverrouiller" at bounding box center [478, 140] width 60 height 15
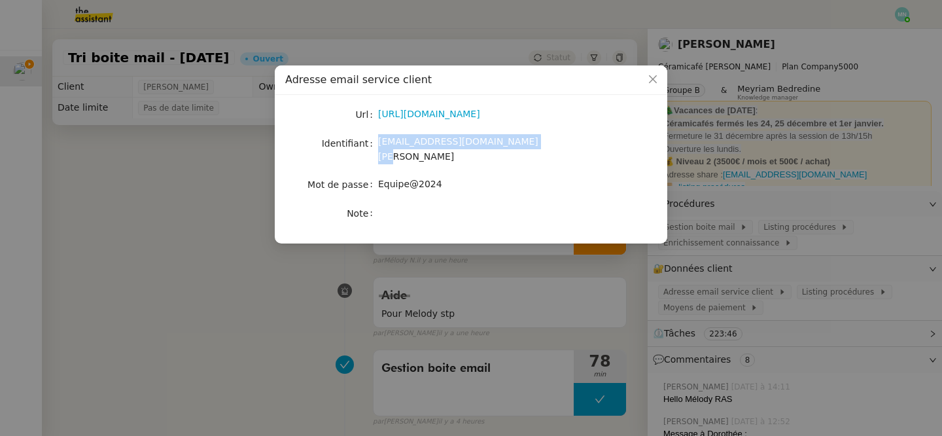
drag, startPoint x: 533, startPoint y: 152, endPoint x: 383, endPoint y: 134, distance: 151.5
click at [382, 134] on div "[EMAIL_ADDRESS][DOMAIN_NAME][PERSON_NAME]" at bounding box center [486, 149] width 217 height 31
copy span "[EMAIL_ADDRESS][DOMAIN_NAME][PERSON_NAME]"
click at [198, 124] on nz-modal-container "Adresse email service client Url [URL][DOMAIN_NAME] Identifiant [EMAIL_ADDRESS]…" at bounding box center [471, 218] width 942 height 436
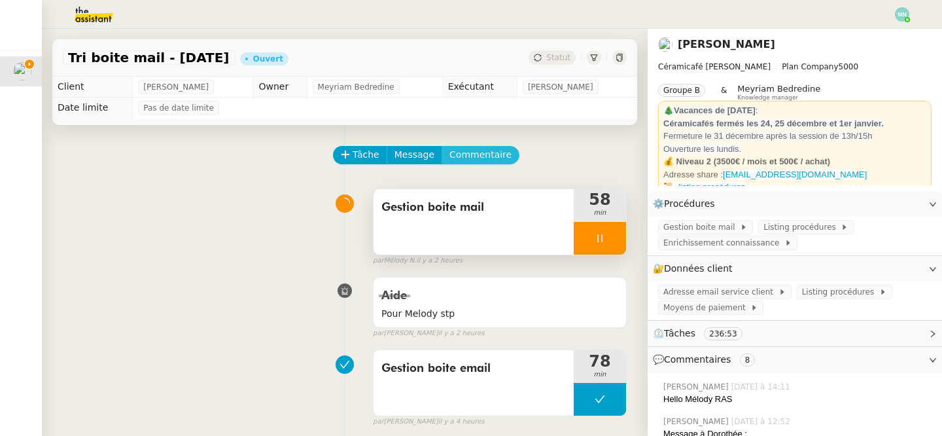
click at [489, 152] on span "Commentaire" at bounding box center [481, 154] width 62 height 15
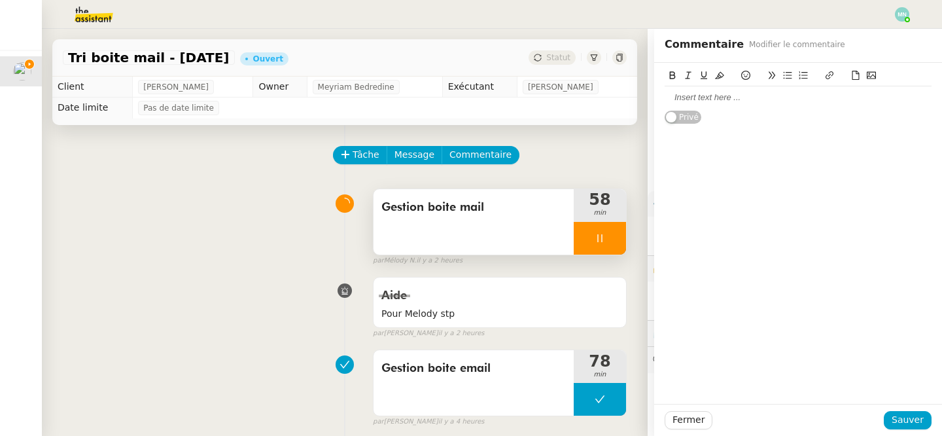
click at [688, 99] on div at bounding box center [798, 98] width 267 height 12
drag, startPoint x: 741, startPoint y: 97, endPoint x: 645, endPoint y: 97, distance: 96.8
click at [645, 97] on app-ticket "Tri boite mail - [DATE] Ouvert Statut Client [PERSON_NAME] Owner Meyriam Bedred…" at bounding box center [492, 232] width 900 height 407
click at [696, 419] on span "Fermer" at bounding box center [689, 419] width 32 height 15
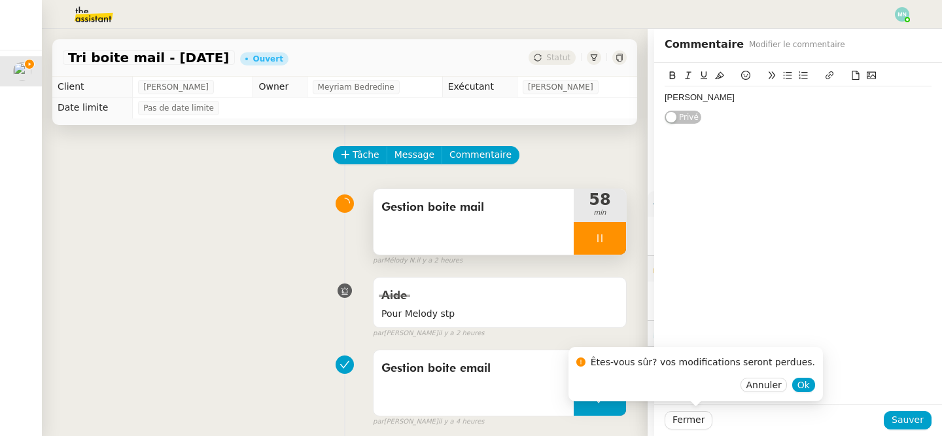
click at [746, 94] on div "[PERSON_NAME]" at bounding box center [798, 98] width 267 height 12
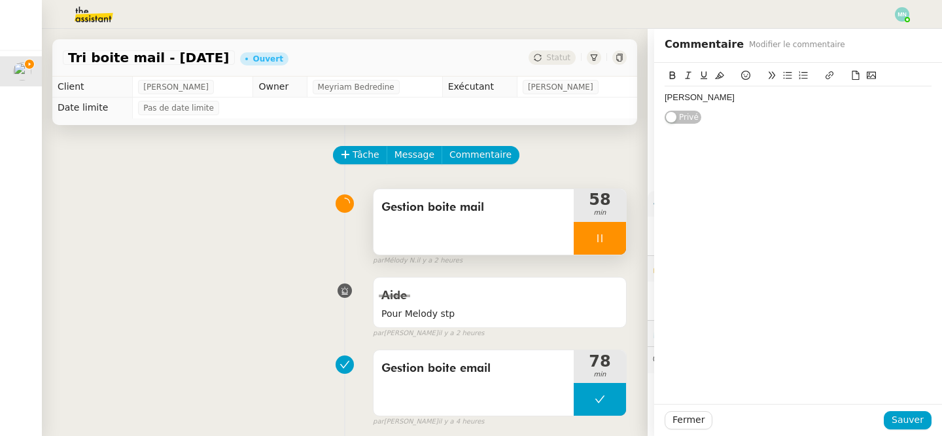
click at [692, 100] on div "[PERSON_NAME]" at bounding box center [798, 98] width 267 height 12
click at [728, 99] on div "[PERSON_NAME]" at bounding box center [798, 98] width 267 height 12
click at [696, 418] on span "Fermer" at bounding box center [689, 419] width 32 height 15
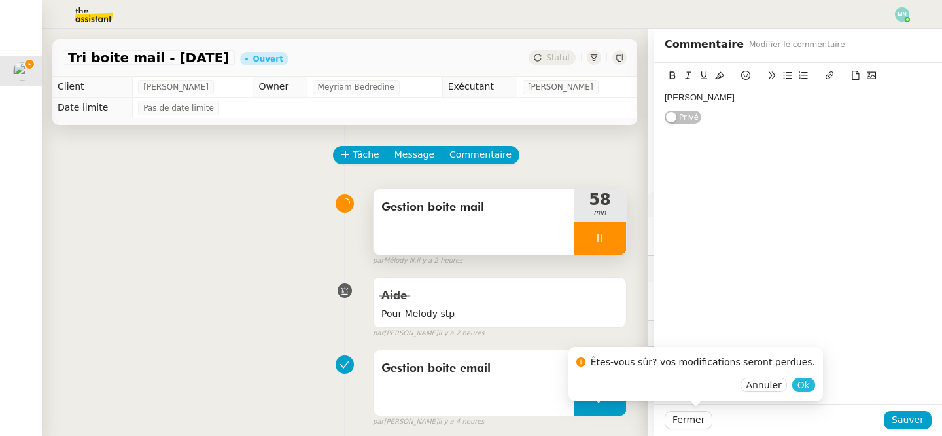
click at [798, 387] on span "Ok" at bounding box center [804, 384] width 12 height 13
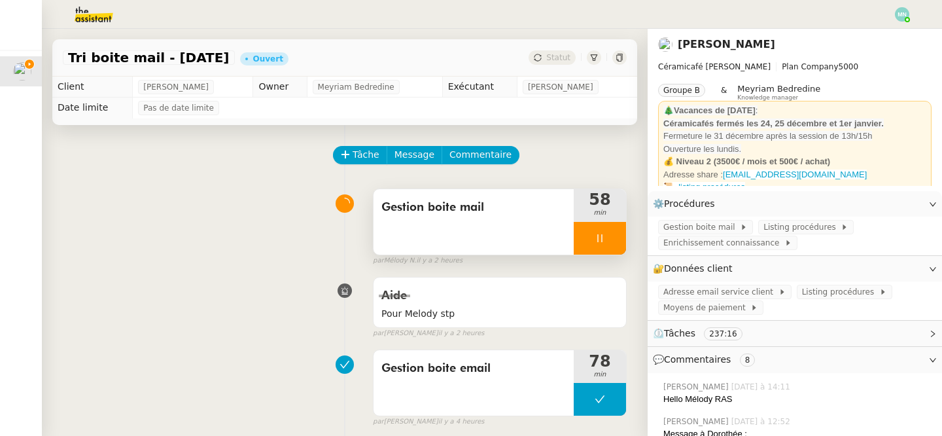
click at [597, 230] on div at bounding box center [600, 238] width 52 height 33
click at [620, 237] on button at bounding box center [613, 238] width 26 height 33
click at [592, 229] on button at bounding box center [600, 238] width 52 height 33
click at [586, 232] on div at bounding box center [587, 238] width 26 height 33
click at [590, 229] on div at bounding box center [600, 238] width 52 height 33
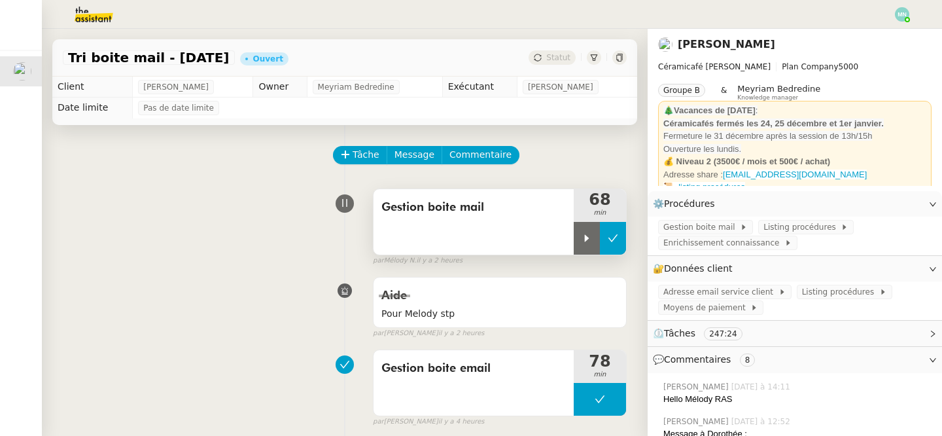
click at [620, 237] on button at bounding box center [613, 238] width 26 height 33
click at [594, 236] on button at bounding box center [600, 238] width 52 height 33
click at [590, 236] on icon at bounding box center [587, 238] width 10 height 10
click at [596, 239] on icon at bounding box center [600, 238] width 10 height 10
click at [614, 237] on icon at bounding box center [614, 237] width 10 height 7
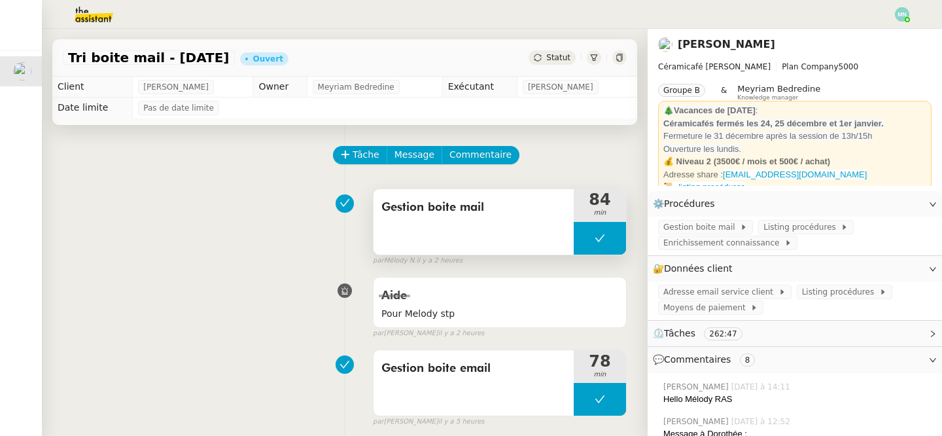
click at [594, 238] on button at bounding box center [600, 238] width 52 height 33
click at [588, 250] on div at bounding box center [587, 238] width 26 height 33
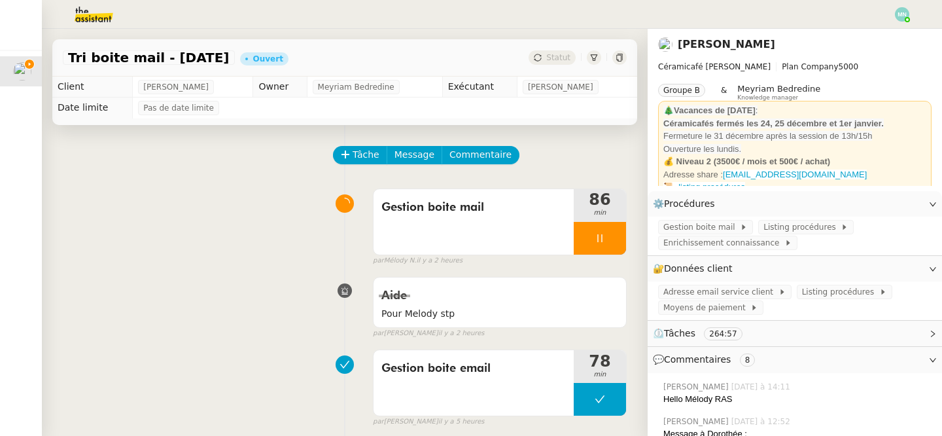
click at [588, 230] on div at bounding box center [600, 238] width 52 height 33
click at [623, 240] on button at bounding box center [613, 238] width 26 height 33
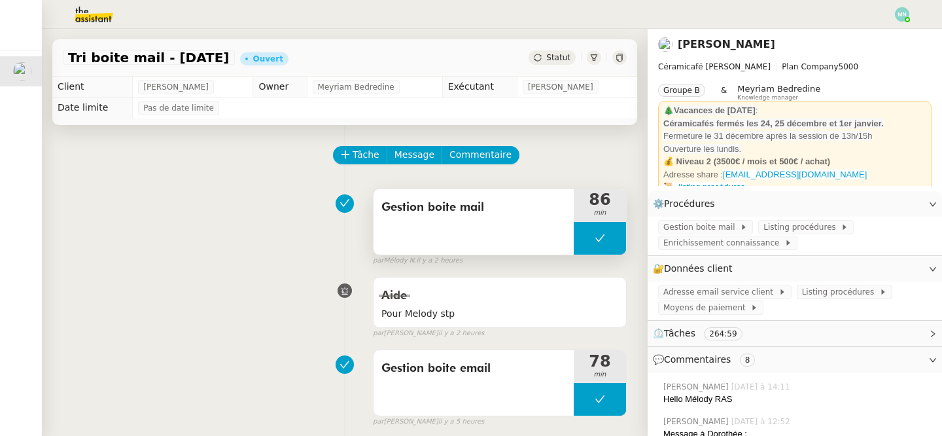
click at [592, 239] on button at bounding box center [600, 238] width 52 height 33
click at [591, 239] on icon at bounding box center [587, 238] width 10 height 10
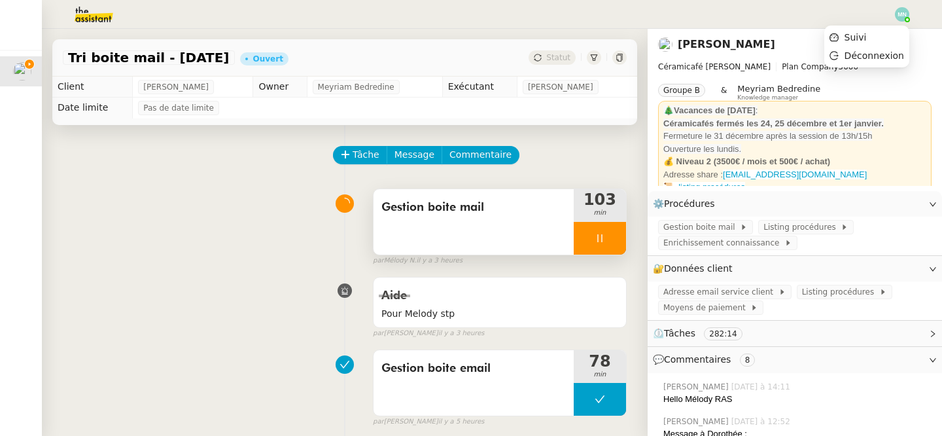
click at [905, 16] on img at bounding box center [902, 14] width 14 height 14
click at [591, 230] on div at bounding box center [600, 238] width 52 height 33
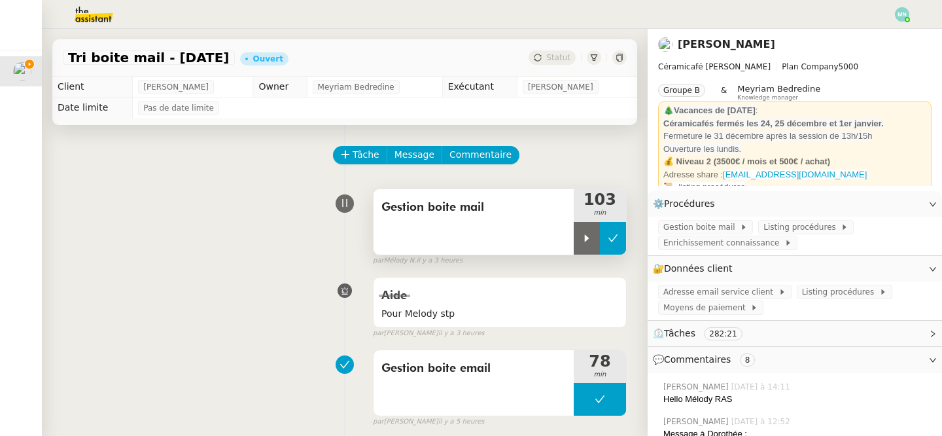
click at [607, 235] on button at bounding box center [613, 238] width 26 height 33
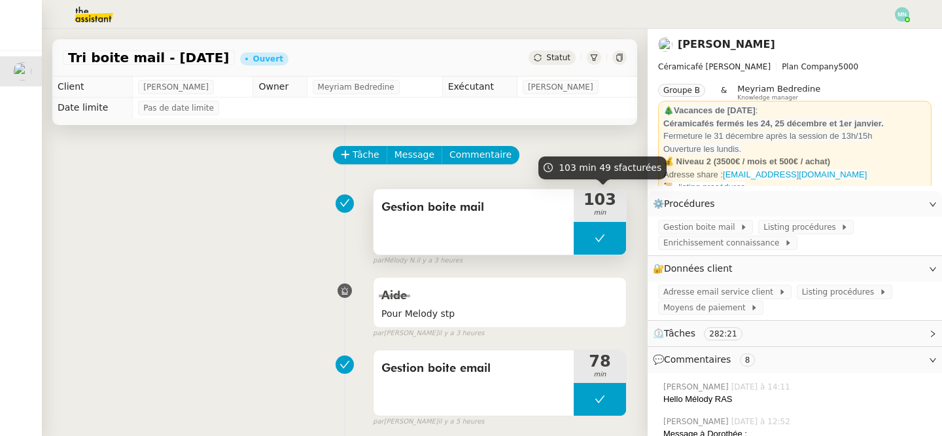
click at [582, 234] on button at bounding box center [600, 238] width 52 height 33
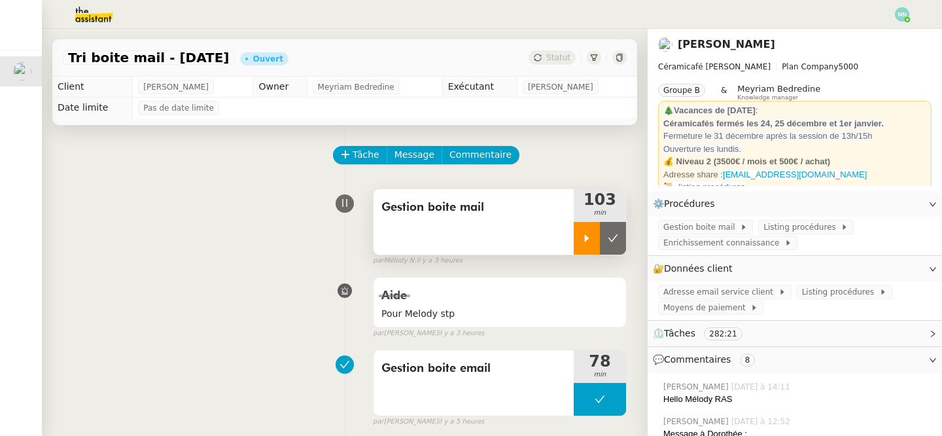
click at [588, 238] on icon at bounding box center [587, 237] width 5 height 7
click at [591, 234] on div at bounding box center [600, 238] width 52 height 33
click at [615, 236] on icon at bounding box center [614, 237] width 10 height 7
click at [586, 239] on button at bounding box center [600, 238] width 52 height 33
click at [580, 239] on div at bounding box center [587, 238] width 26 height 33
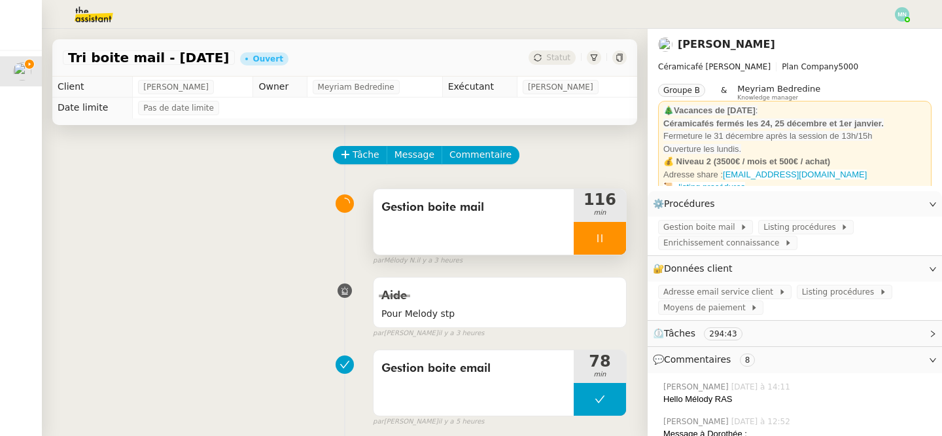
click at [589, 238] on div at bounding box center [600, 238] width 52 height 33
click at [611, 240] on icon at bounding box center [614, 237] width 10 height 7
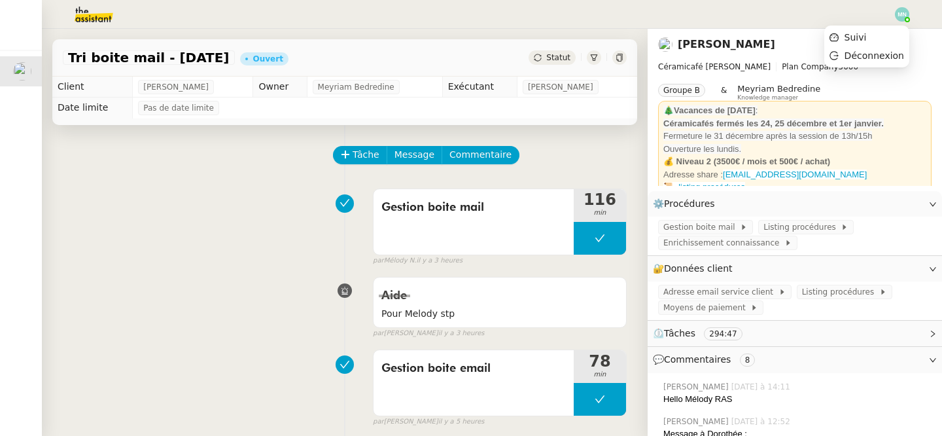
click at [900, 18] on img at bounding box center [902, 14] width 14 height 14
click at [867, 35] on span "Suivi" at bounding box center [856, 37] width 22 height 10
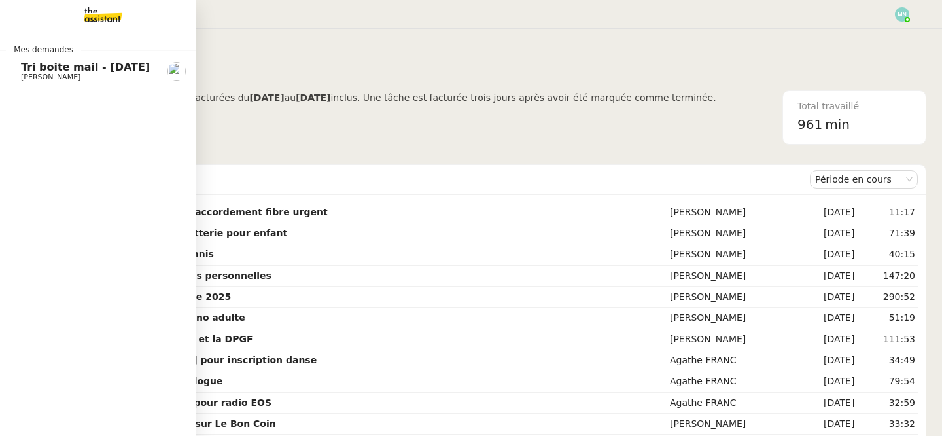
click at [31, 73] on span "[PERSON_NAME]" at bounding box center [51, 77] width 60 height 9
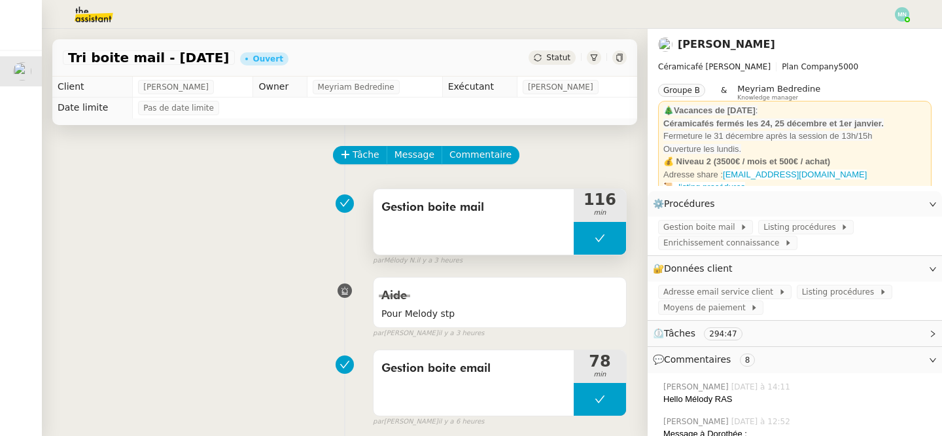
click at [575, 243] on button at bounding box center [600, 238] width 52 height 33
click at [584, 243] on div at bounding box center [587, 238] width 26 height 33
click at [586, 226] on div at bounding box center [600, 238] width 52 height 33
click at [601, 234] on button at bounding box center [613, 238] width 26 height 33
click at [584, 239] on button at bounding box center [600, 238] width 52 height 33
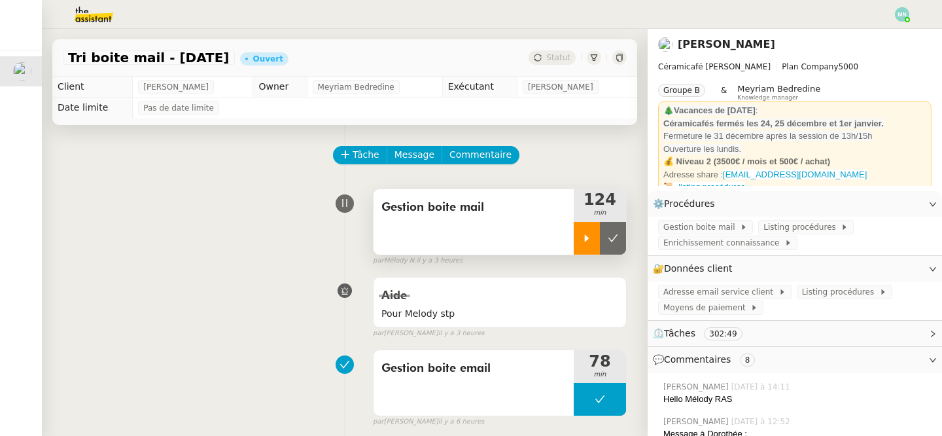
click at [586, 241] on icon at bounding box center [587, 238] width 10 height 10
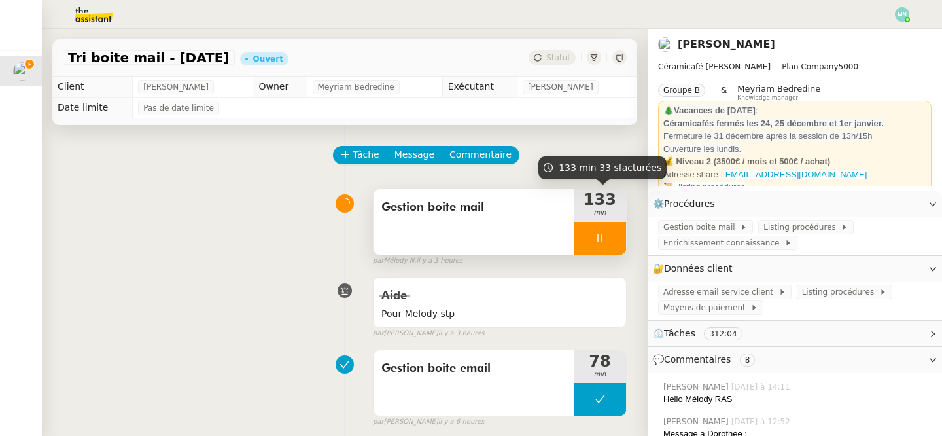
click at [593, 234] on div at bounding box center [600, 238] width 52 height 33
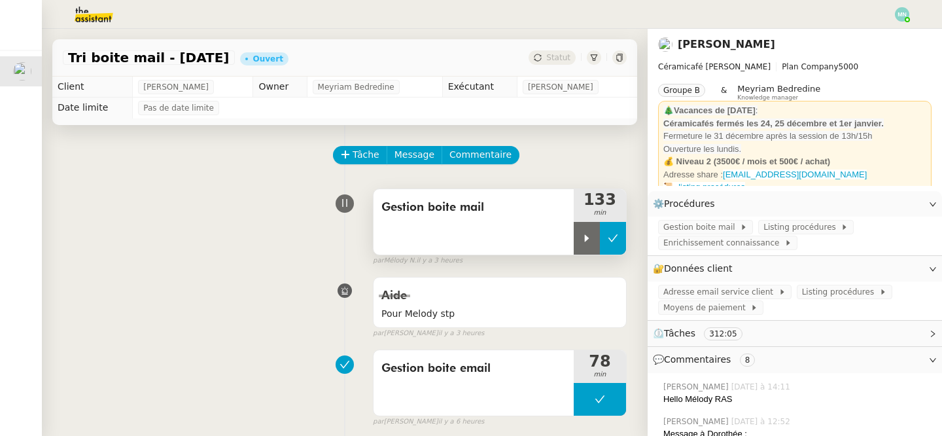
click at [617, 238] on icon at bounding box center [613, 238] width 10 height 10
